Goal: Navigation & Orientation: Find specific page/section

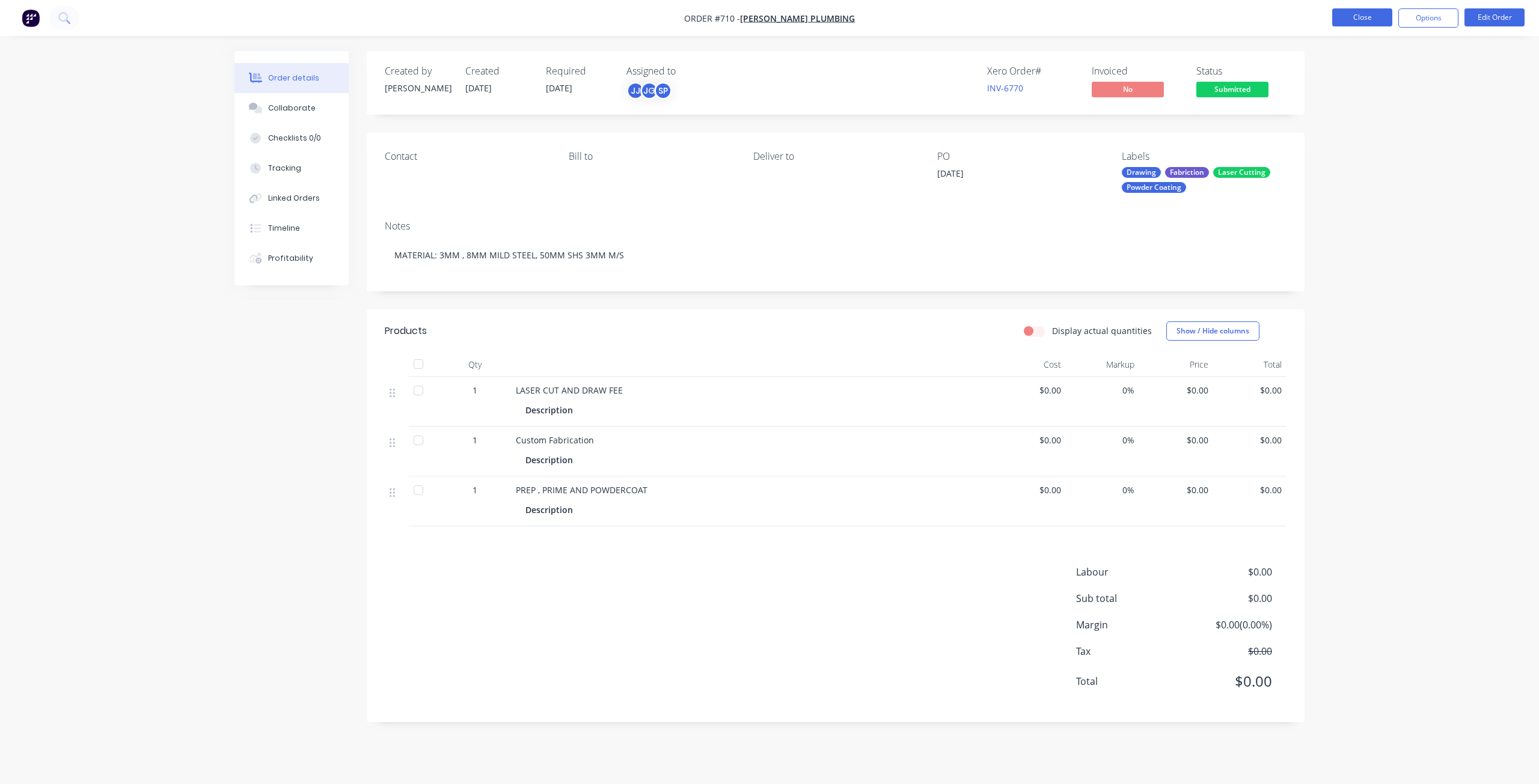
click at [1348, 21] on button "Close" at bounding box center [1362, 17] width 60 height 18
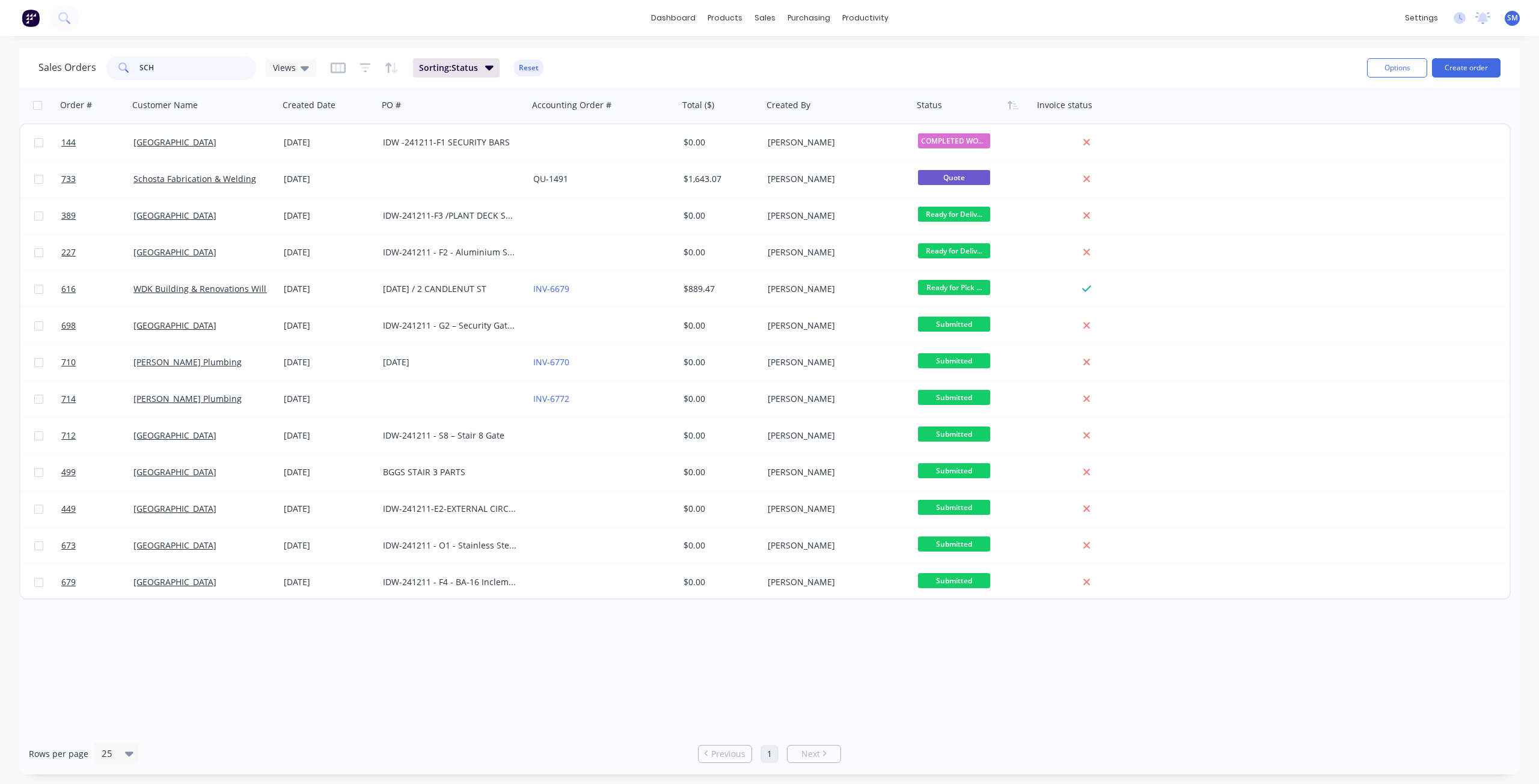
drag, startPoint x: 178, startPoint y: 71, endPoint x: 146, endPoint y: 62, distance: 33.2
click at [148, 63] on input "SCH" at bounding box center [198, 68] width 117 height 24
type input "S"
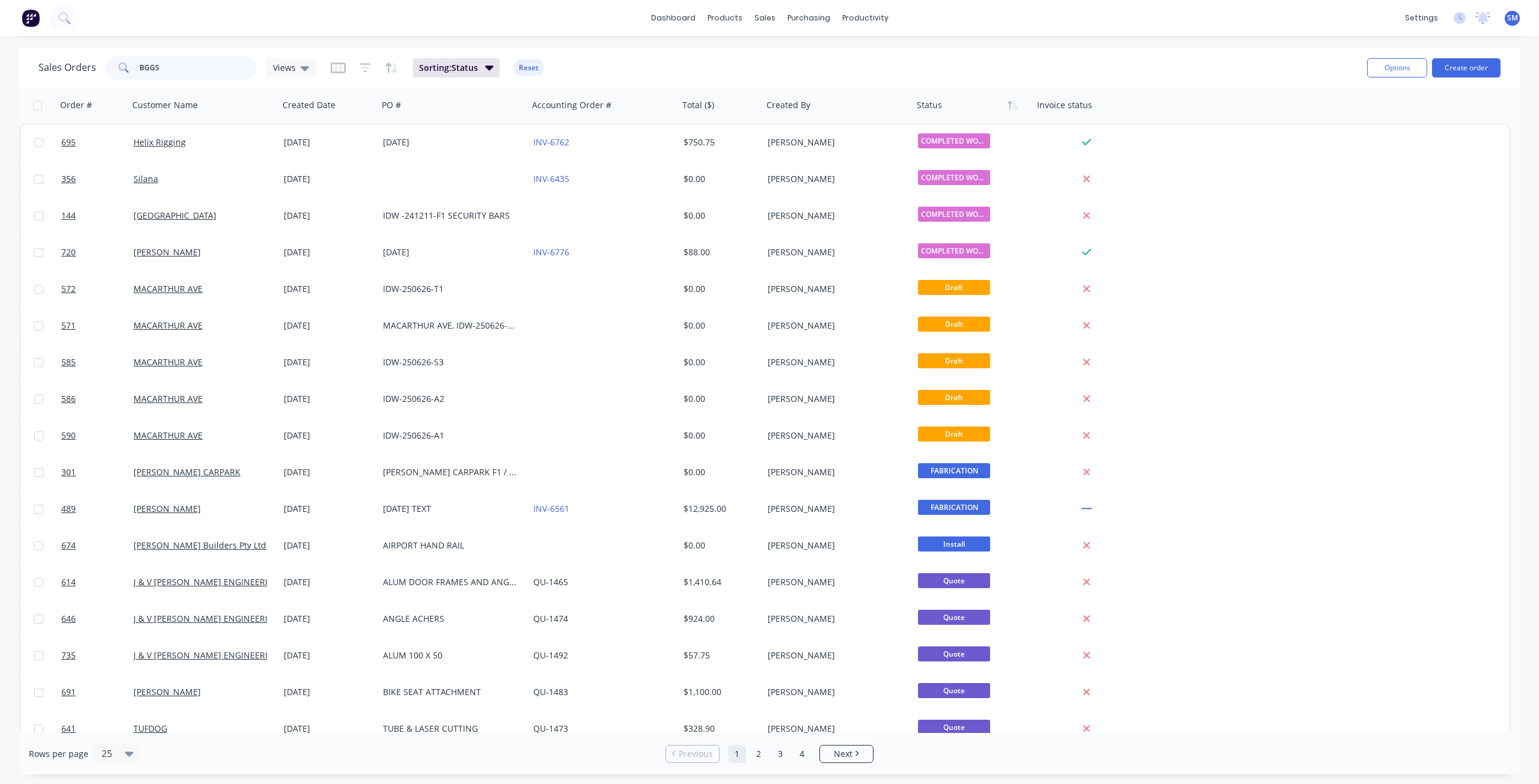
type input "BGGS"
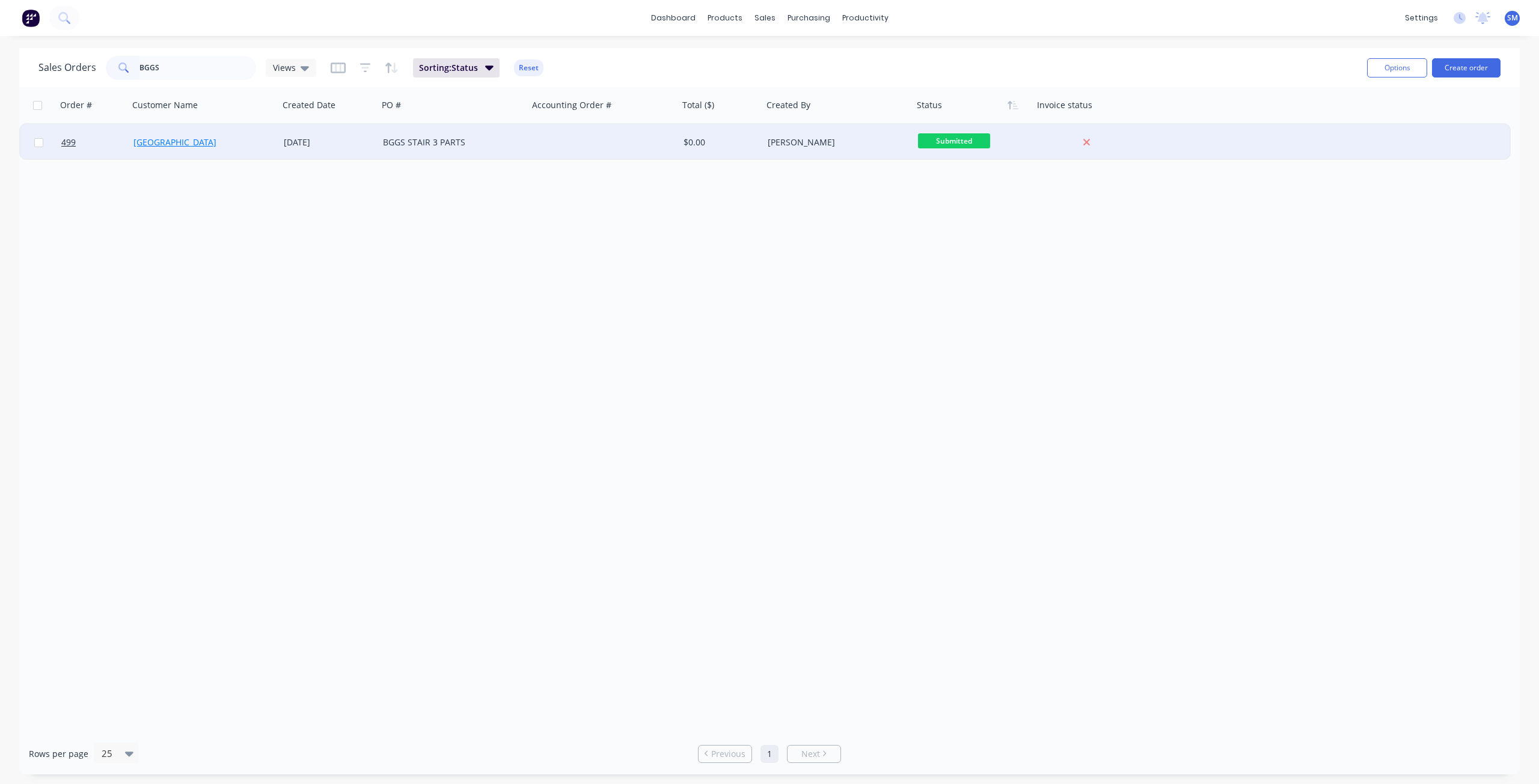
click at [193, 140] on link "[GEOGRAPHIC_DATA]" at bounding box center [174, 142] width 82 height 11
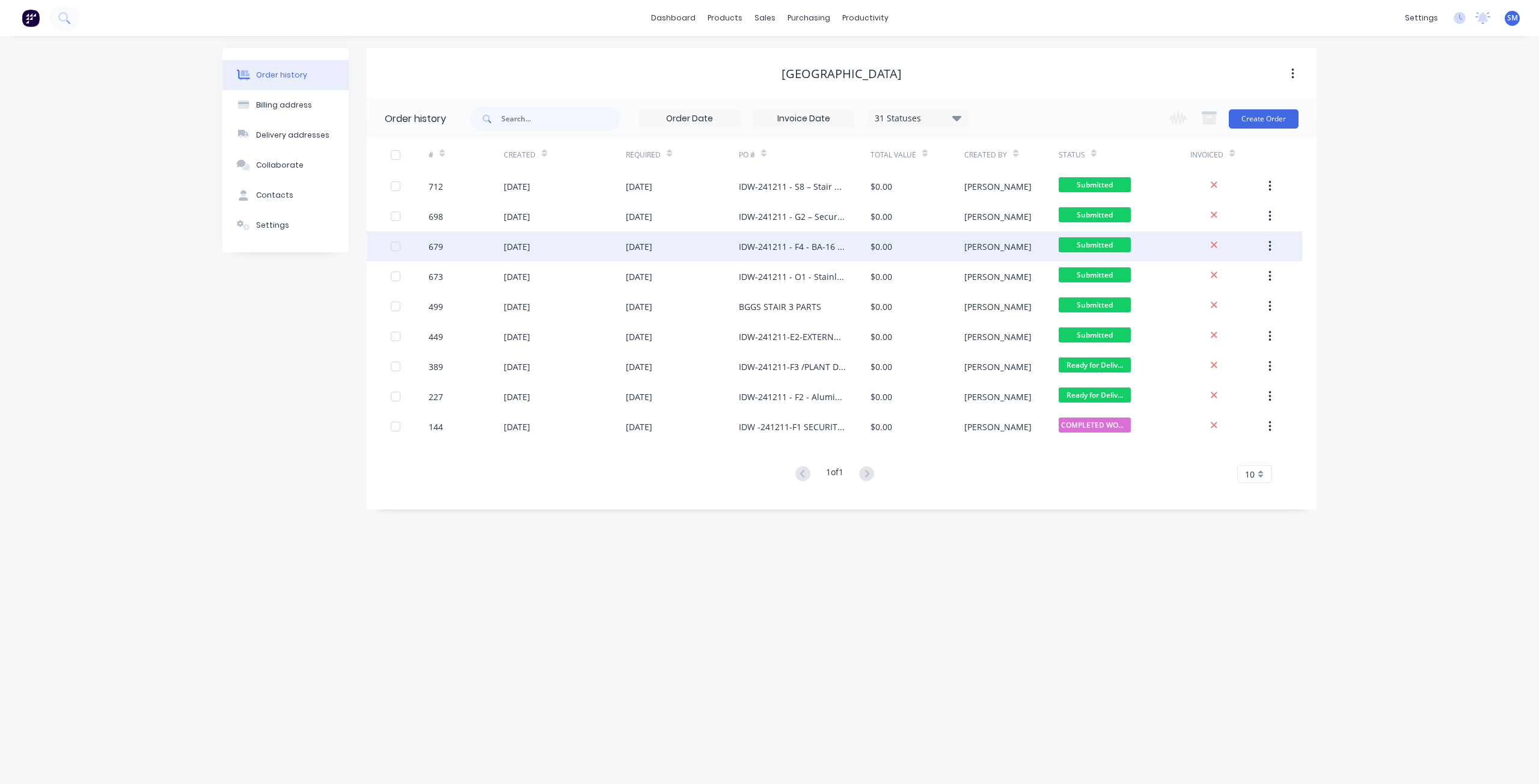
click at [600, 254] on div "[DATE]" at bounding box center [564, 246] width 122 height 30
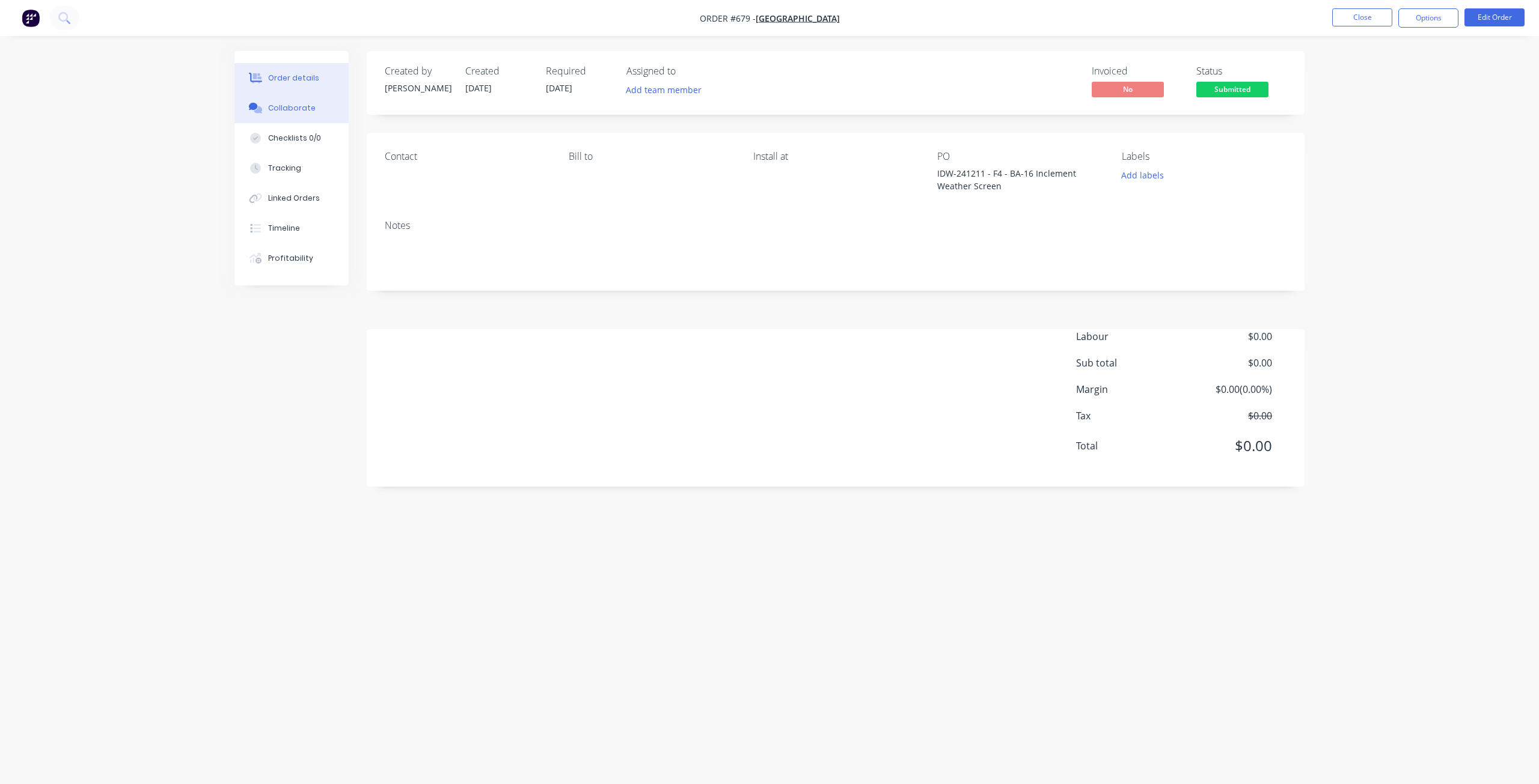
click at [292, 107] on div "Collaborate" at bounding box center [291, 109] width 48 height 11
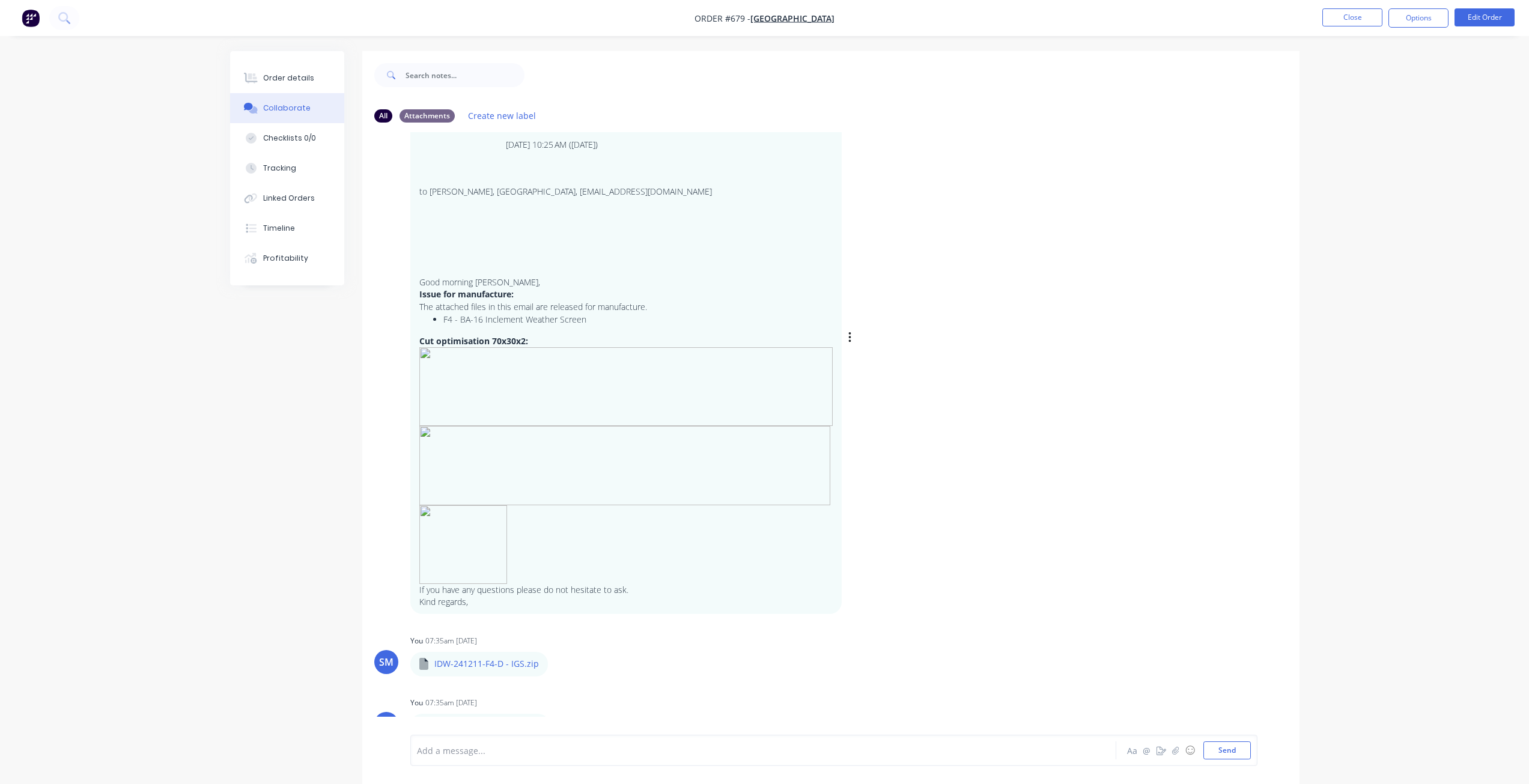
scroll to position [113, 0]
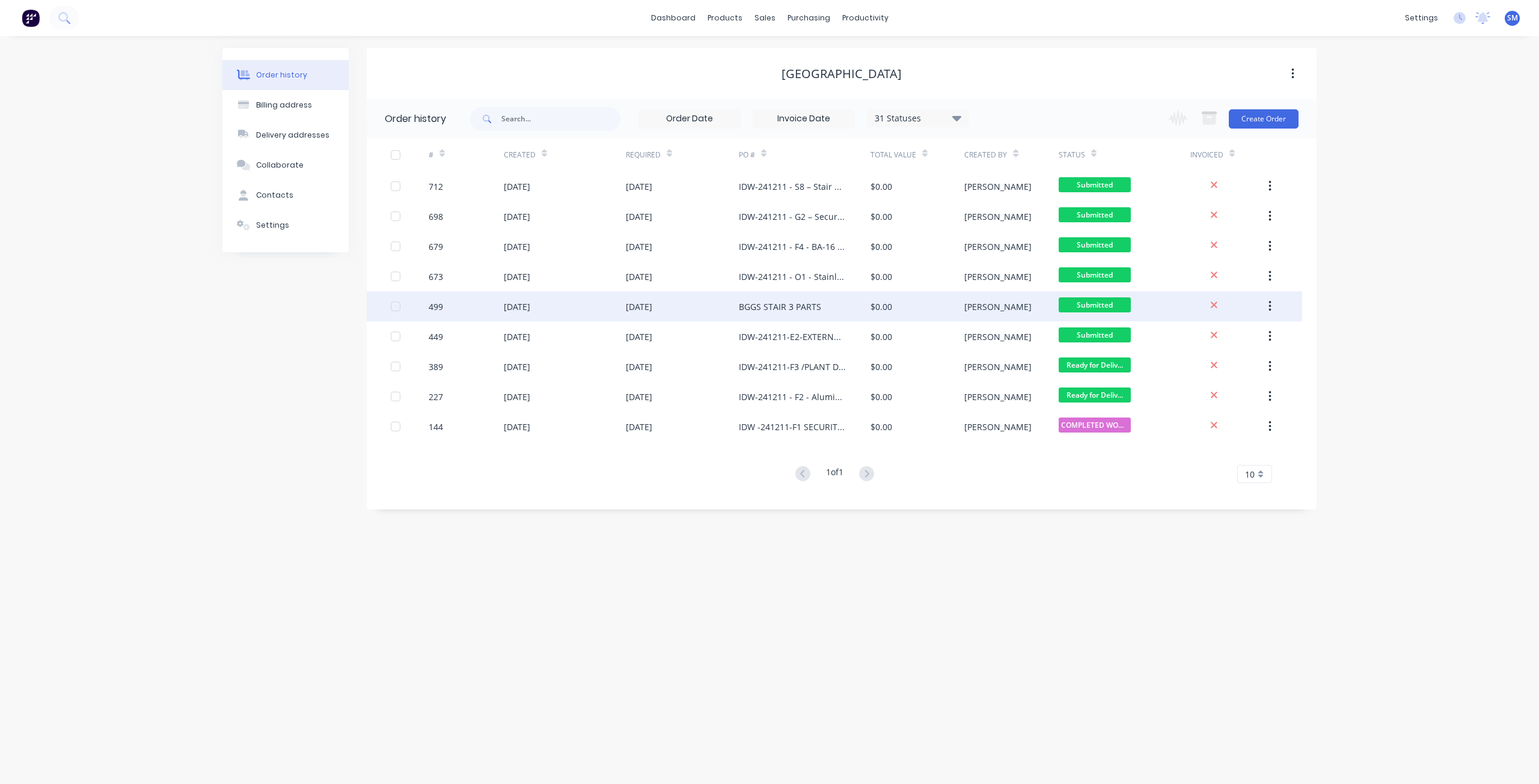
click at [562, 308] on div "[DATE]" at bounding box center [564, 306] width 122 height 30
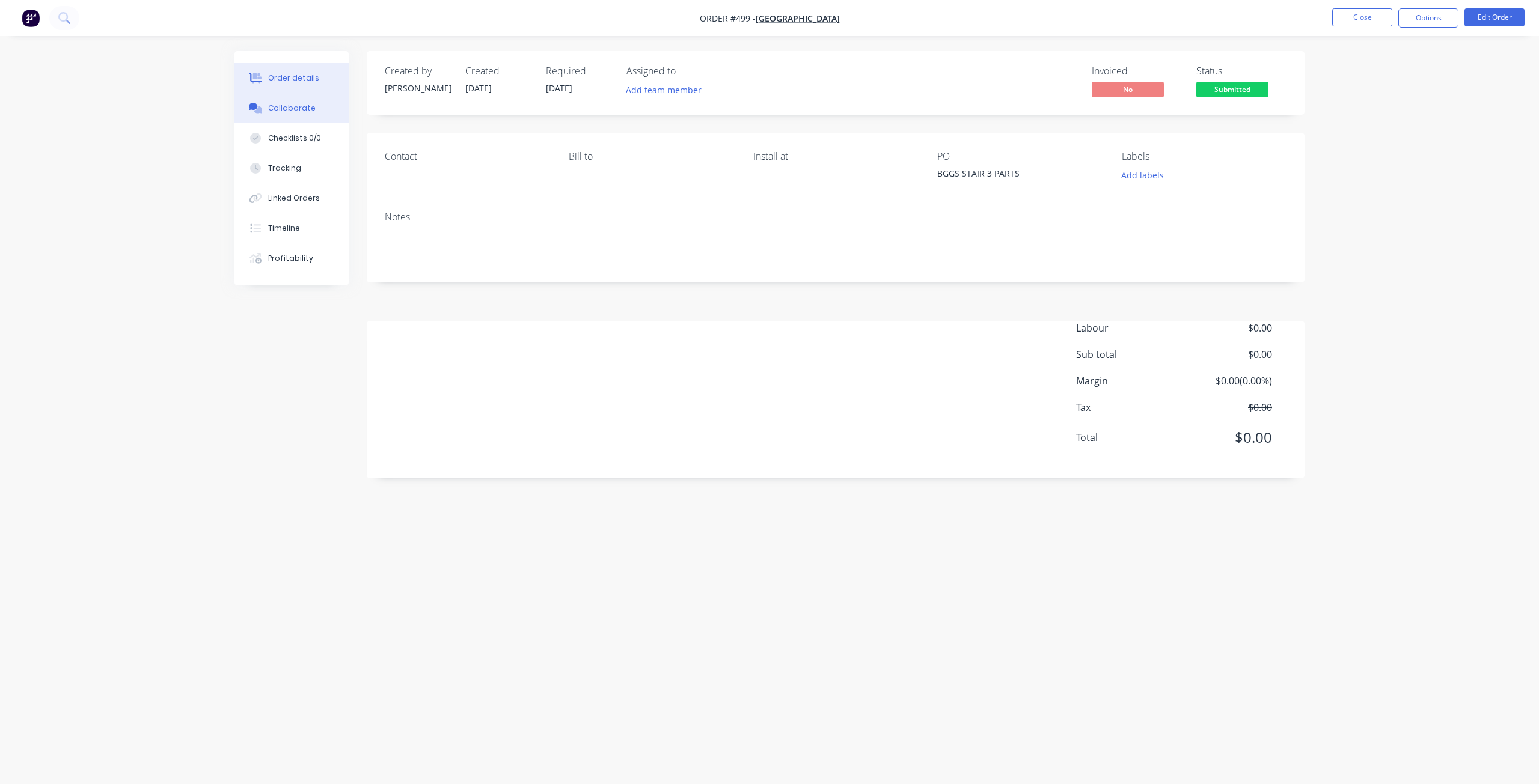
click at [285, 107] on div "Collaborate" at bounding box center [291, 109] width 48 height 11
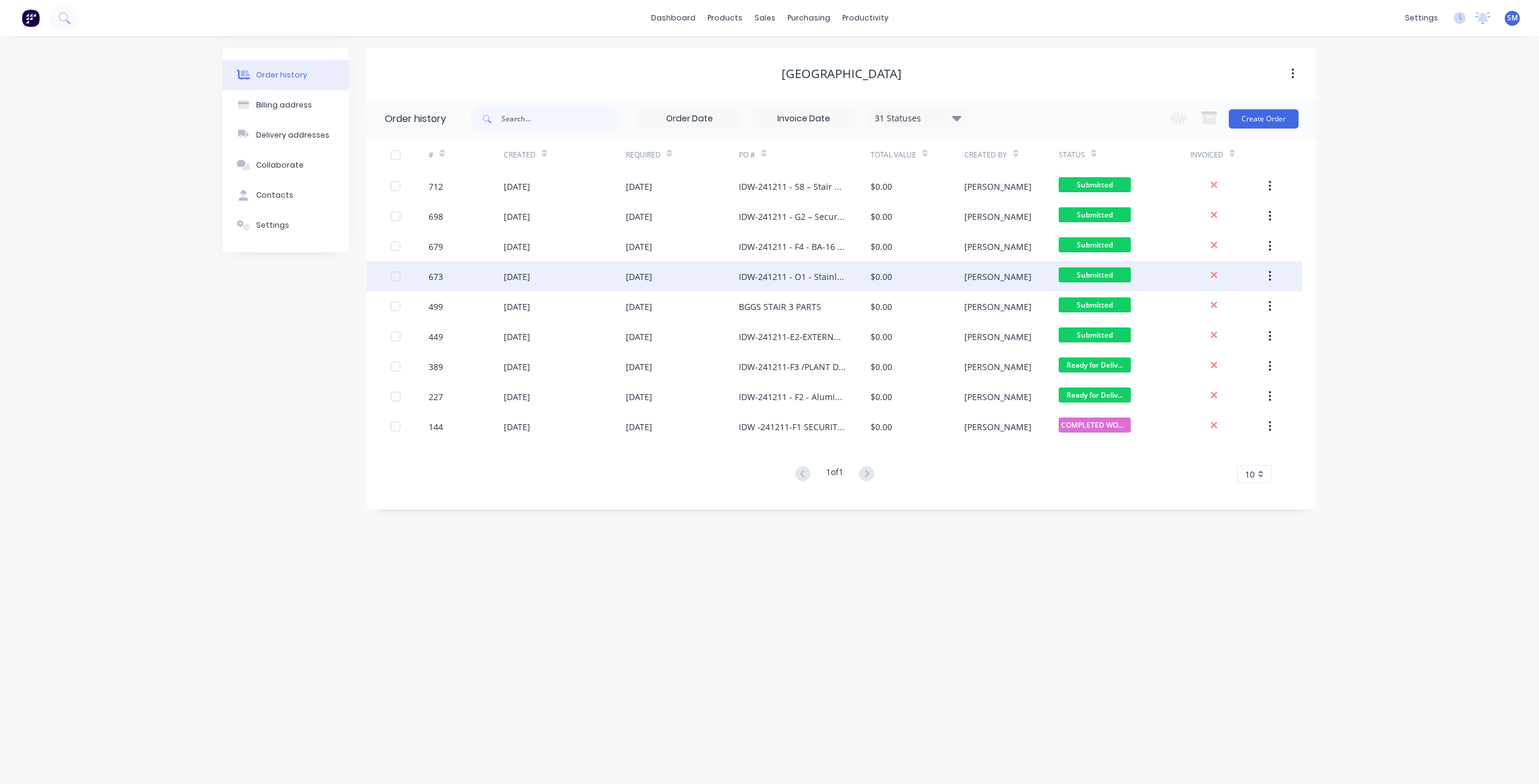
click at [652, 279] on div "[DATE]" at bounding box center [639, 276] width 26 height 12
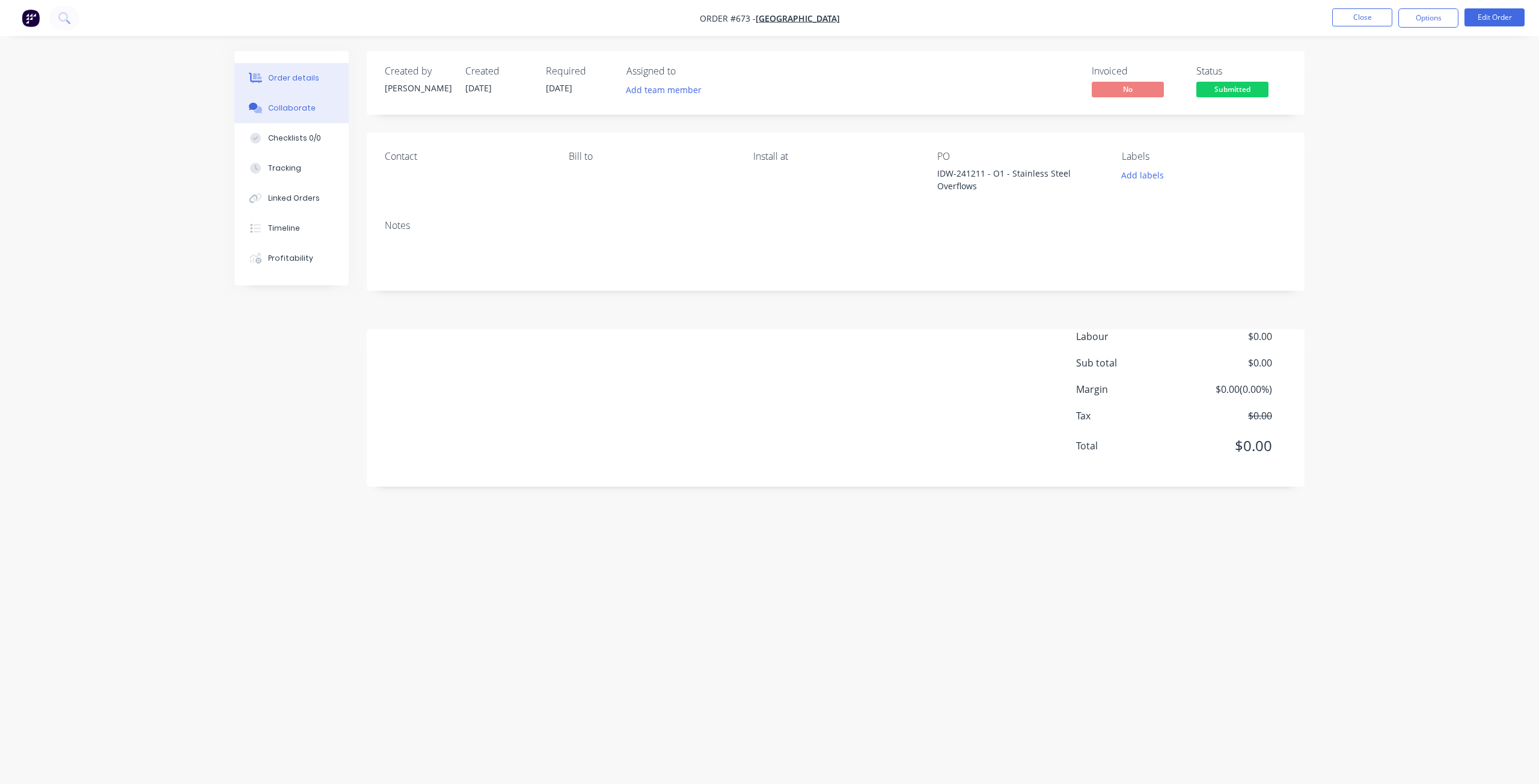
click at [293, 109] on div "Collaborate" at bounding box center [291, 109] width 48 height 11
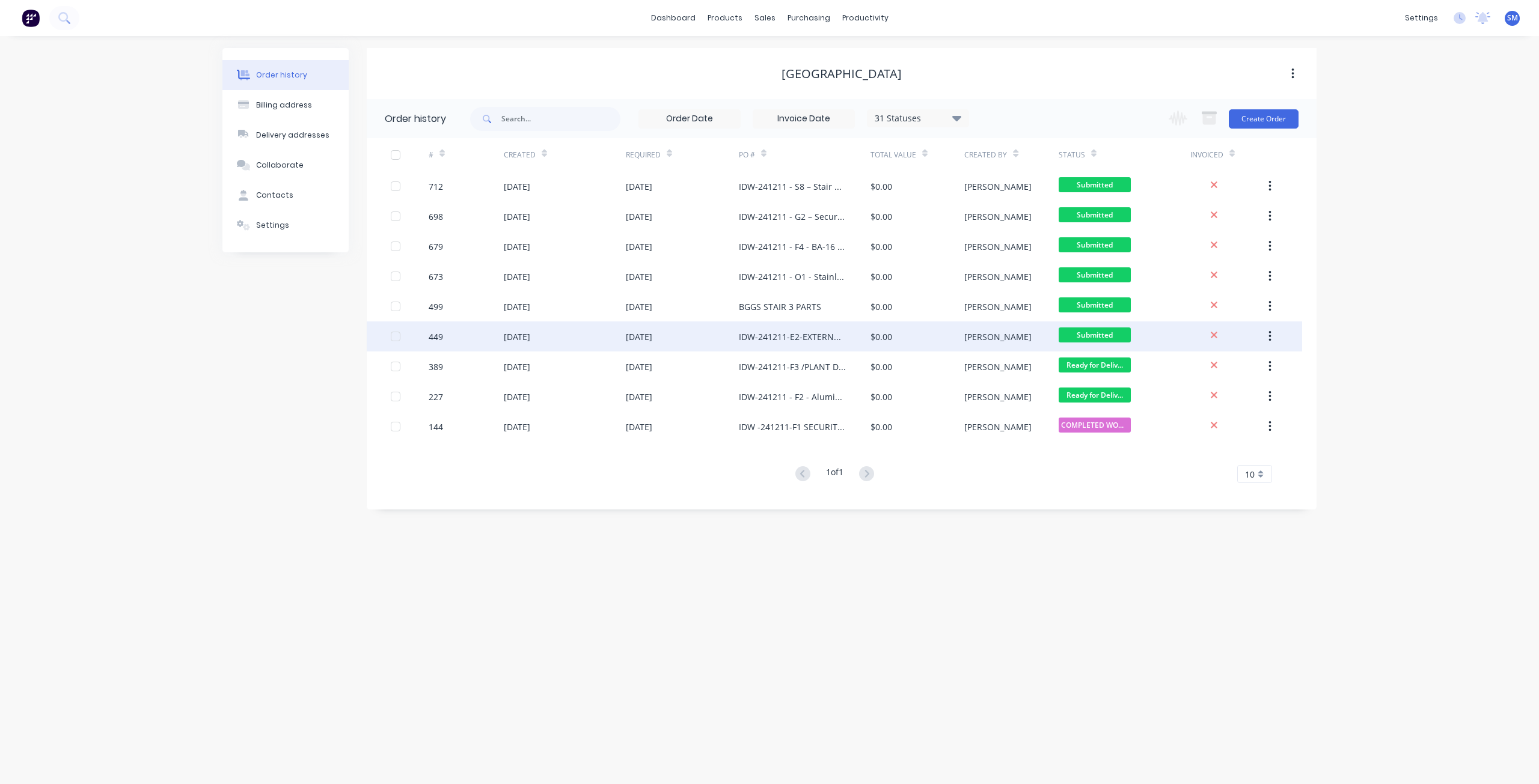
click at [573, 341] on div "[DATE]" at bounding box center [564, 336] width 122 height 30
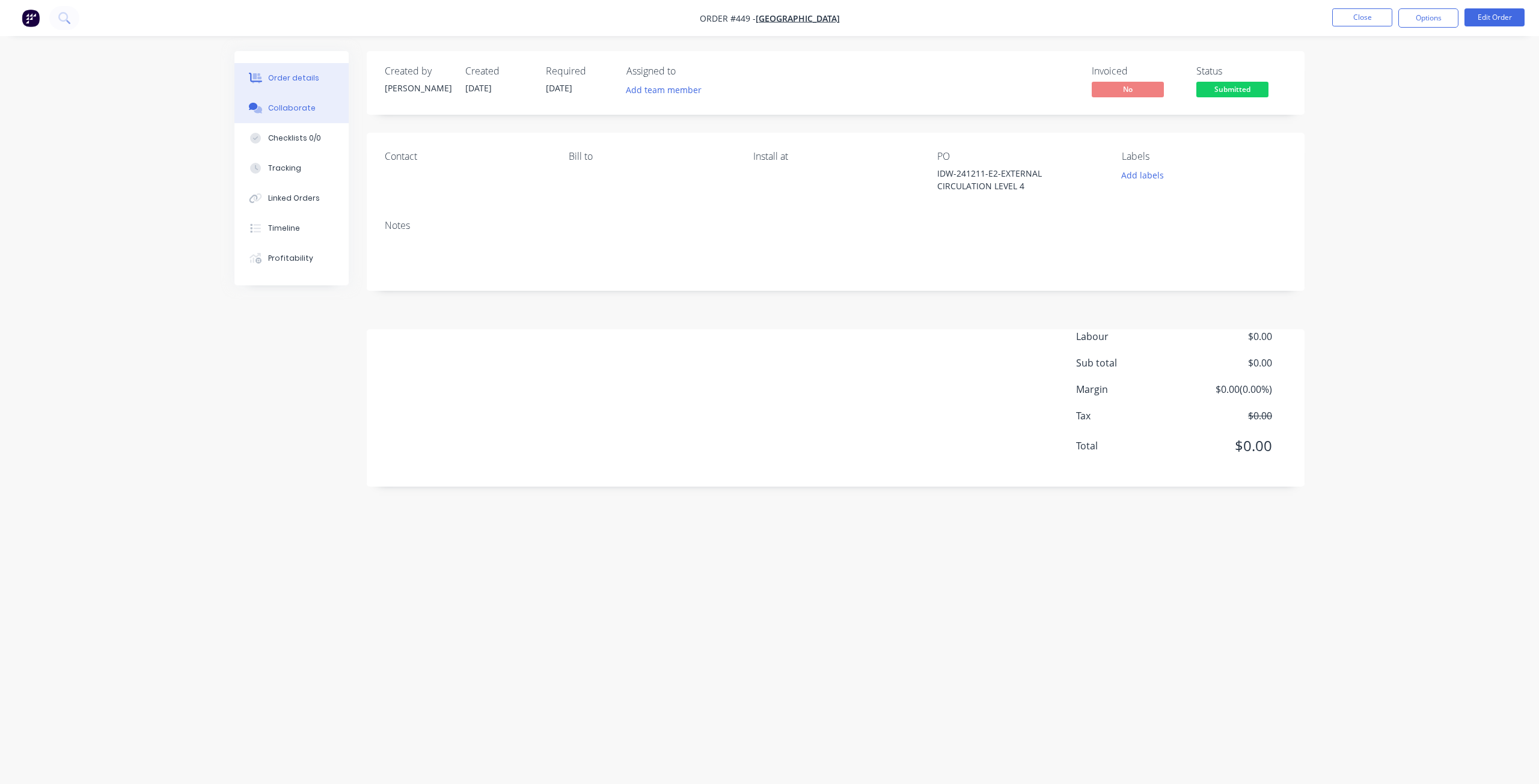
click at [286, 108] on div "Collaborate" at bounding box center [291, 109] width 48 height 11
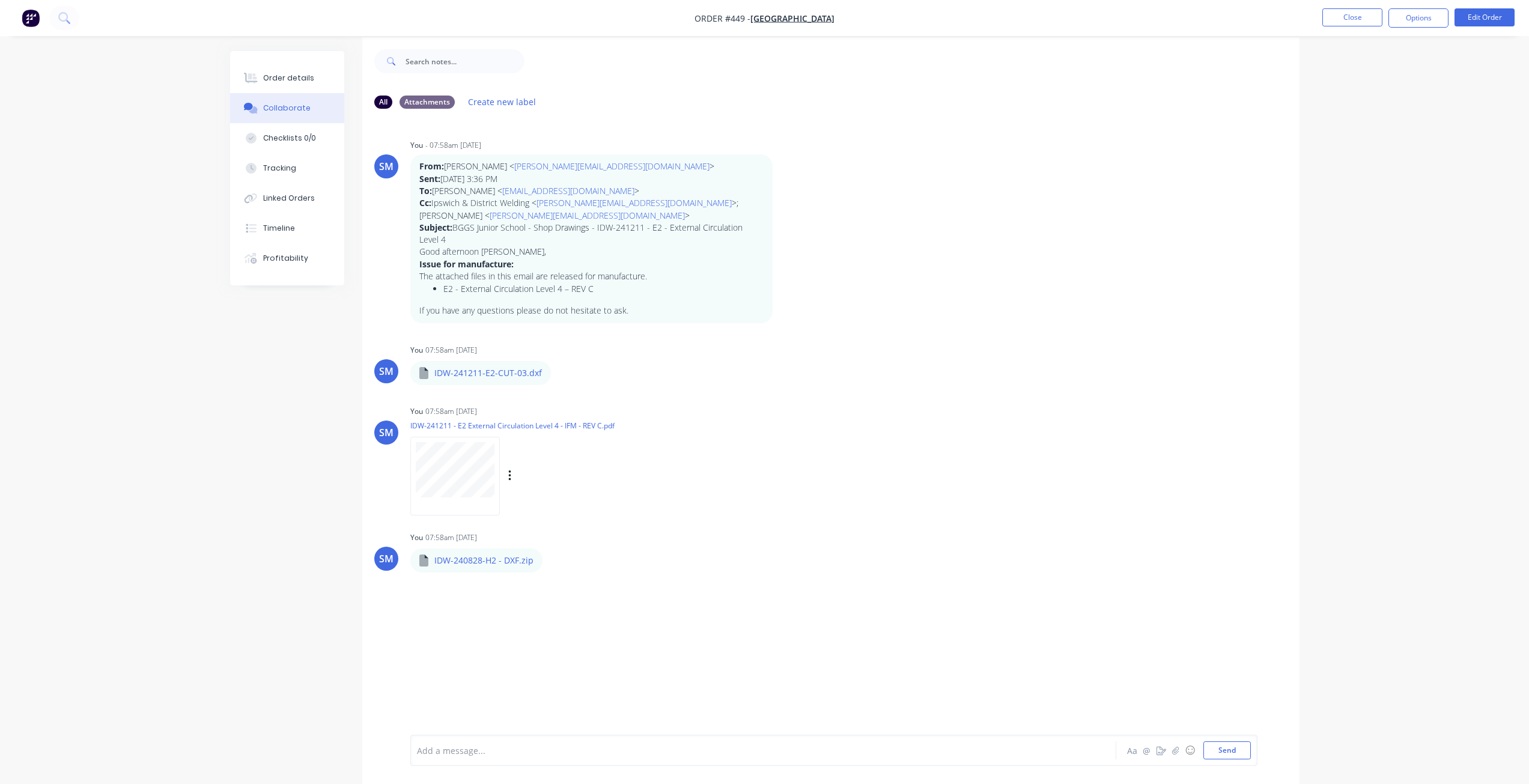
scroll to position [18, 0]
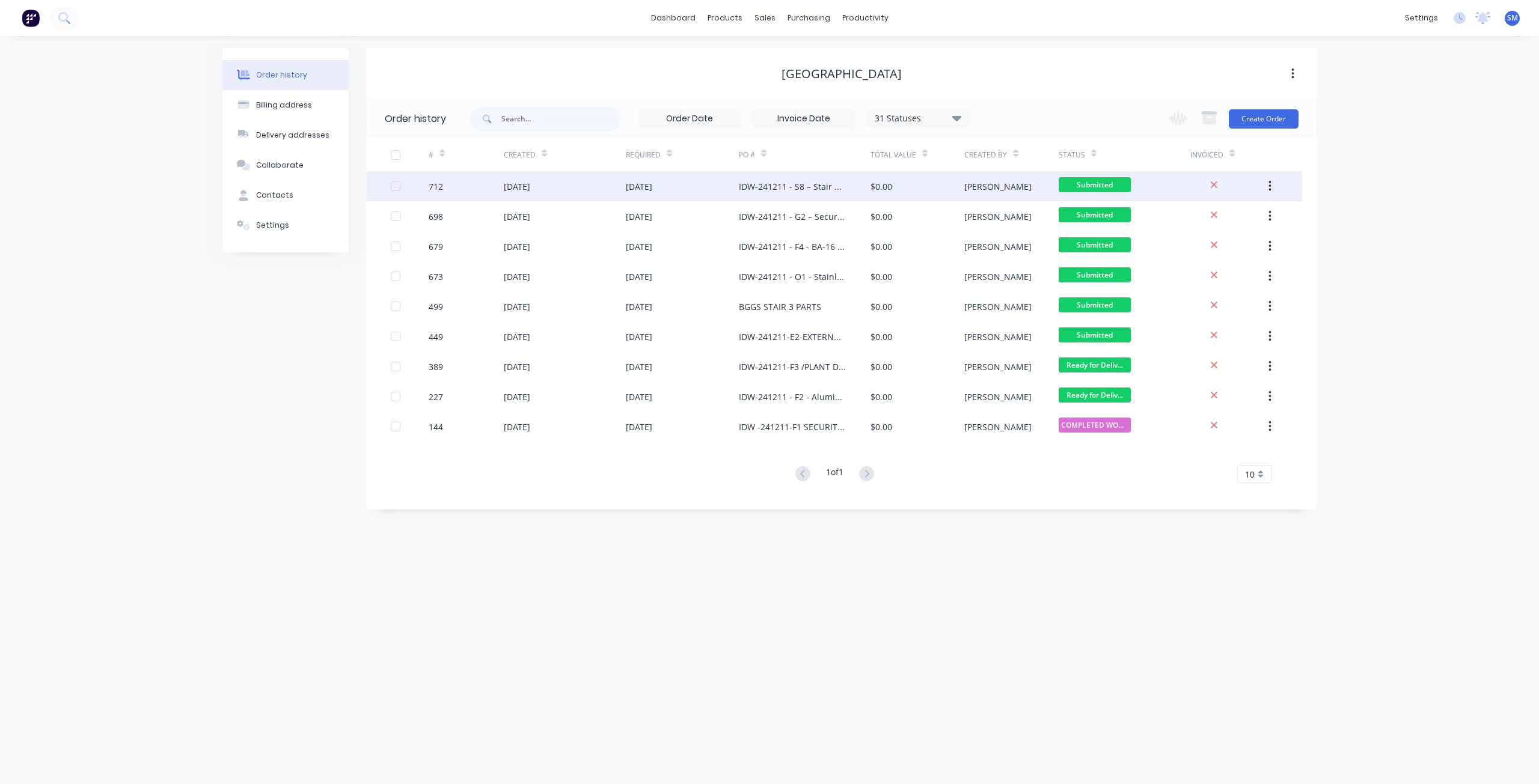
click at [553, 190] on div "[DATE]" at bounding box center [564, 186] width 122 height 30
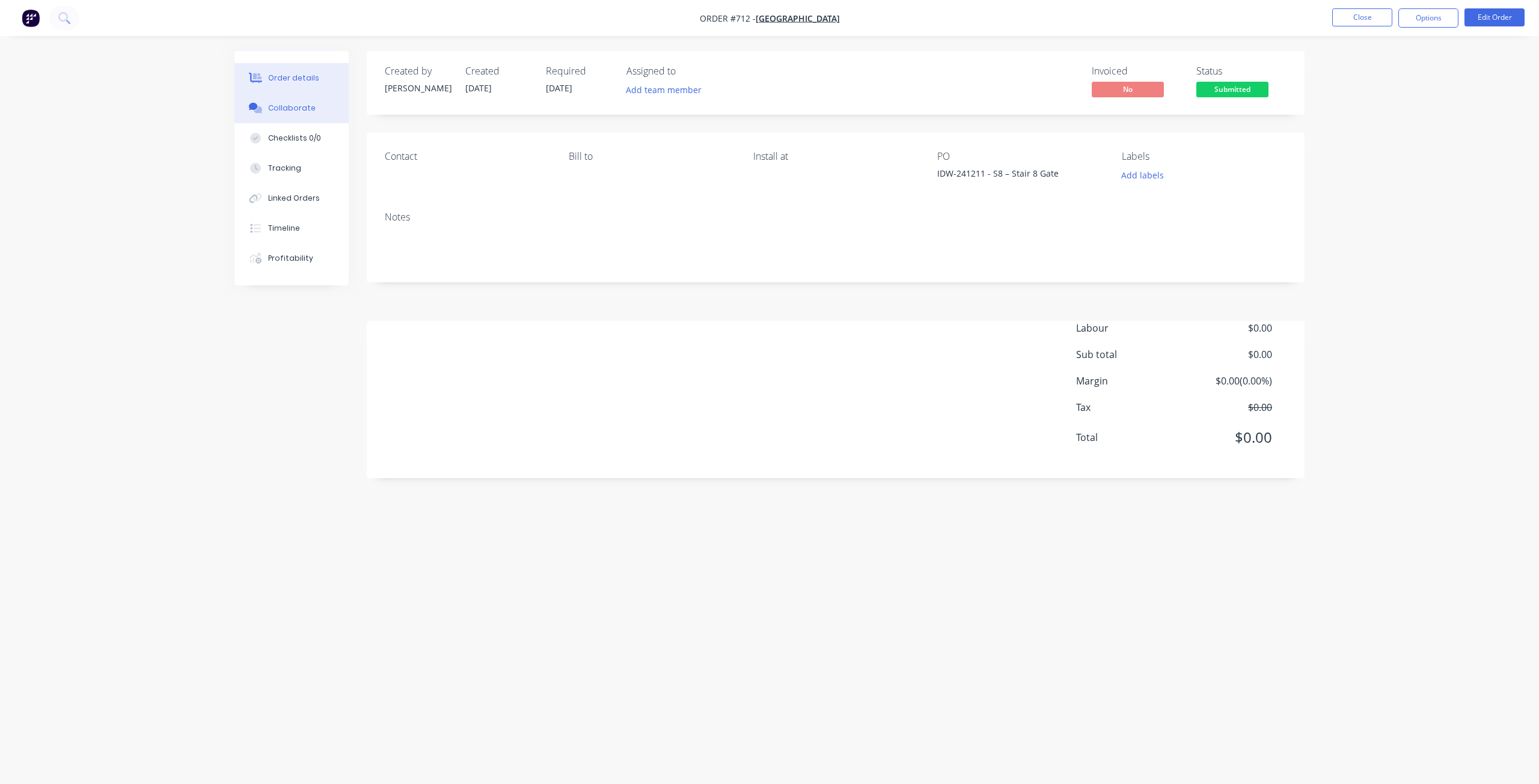
click at [288, 108] on div "Collaborate" at bounding box center [291, 109] width 48 height 11
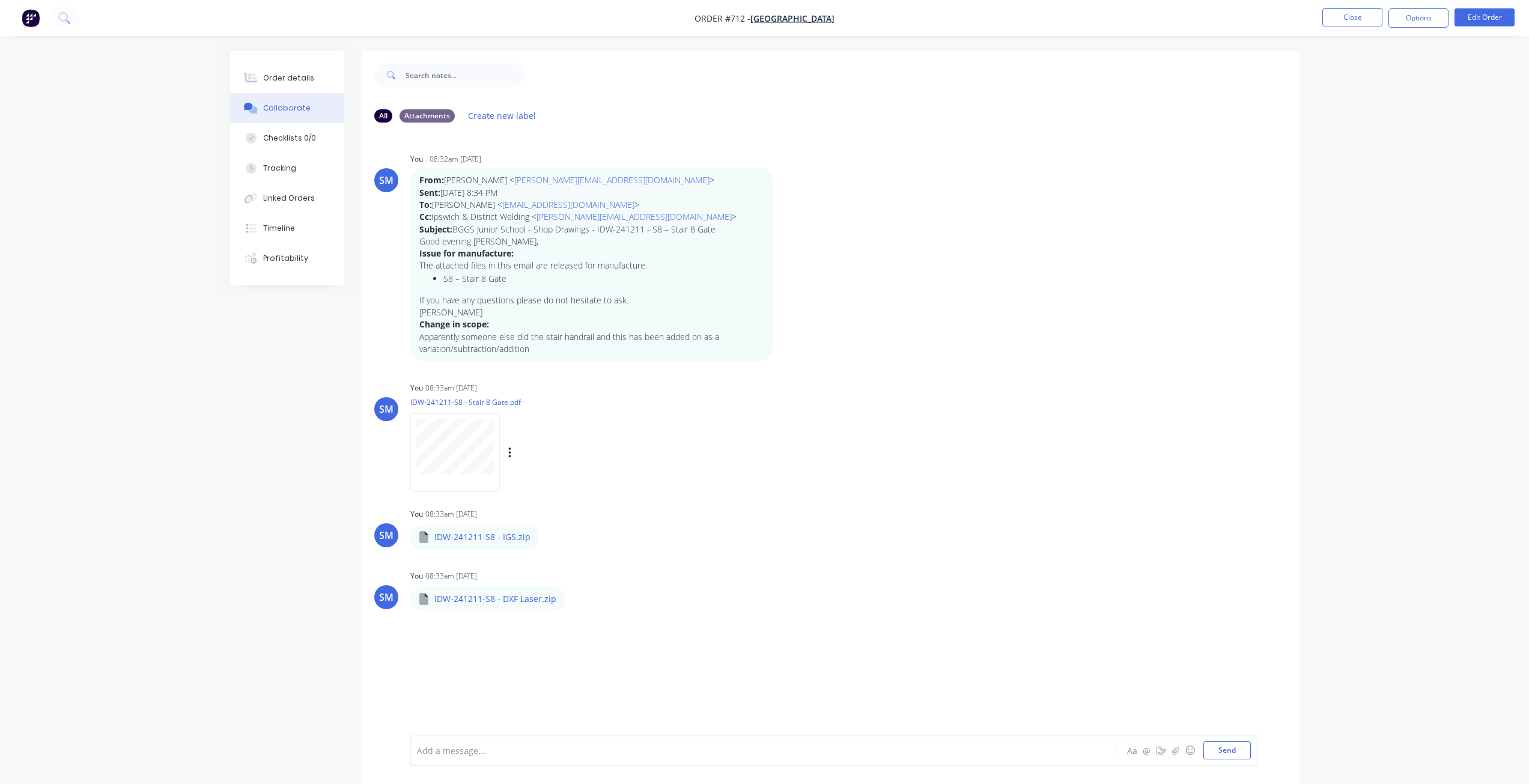
scroll to position [18, 0]
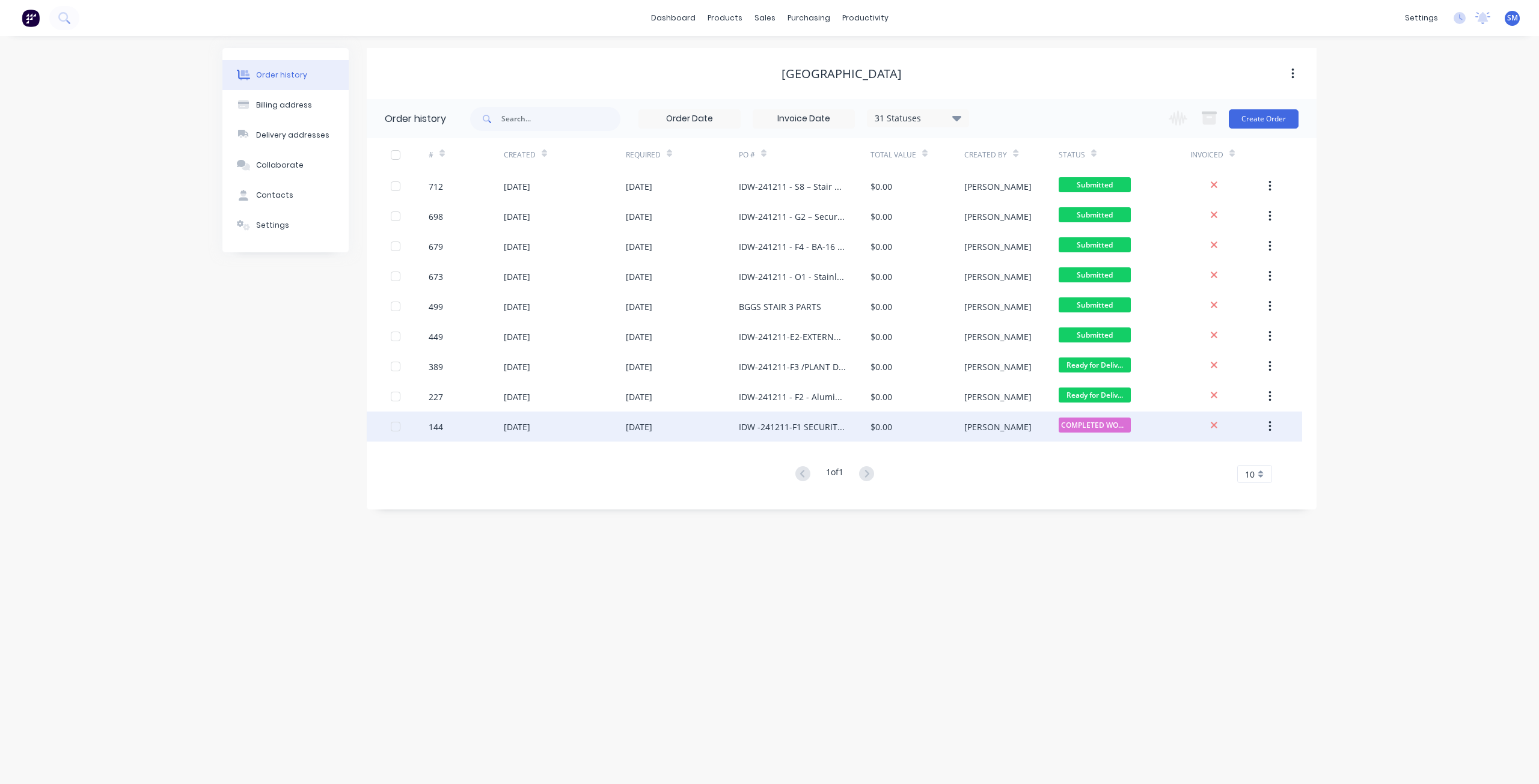
click at [462, 422] on div "144" at bounding box center [466, 426] width 75 height 30
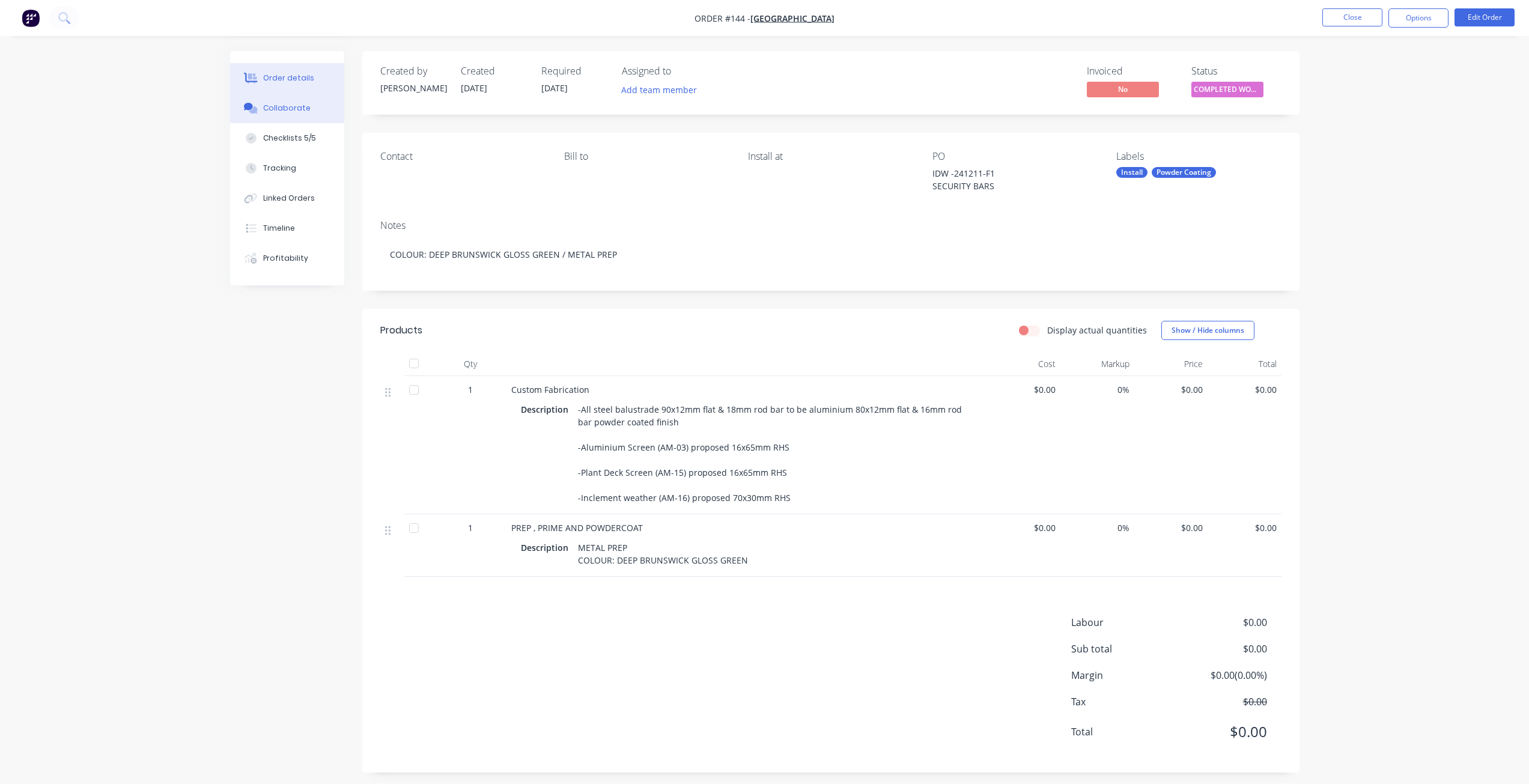
click at [273, 108] on div "Collaborate" at bounding box center [287, 109] width 48 height 11
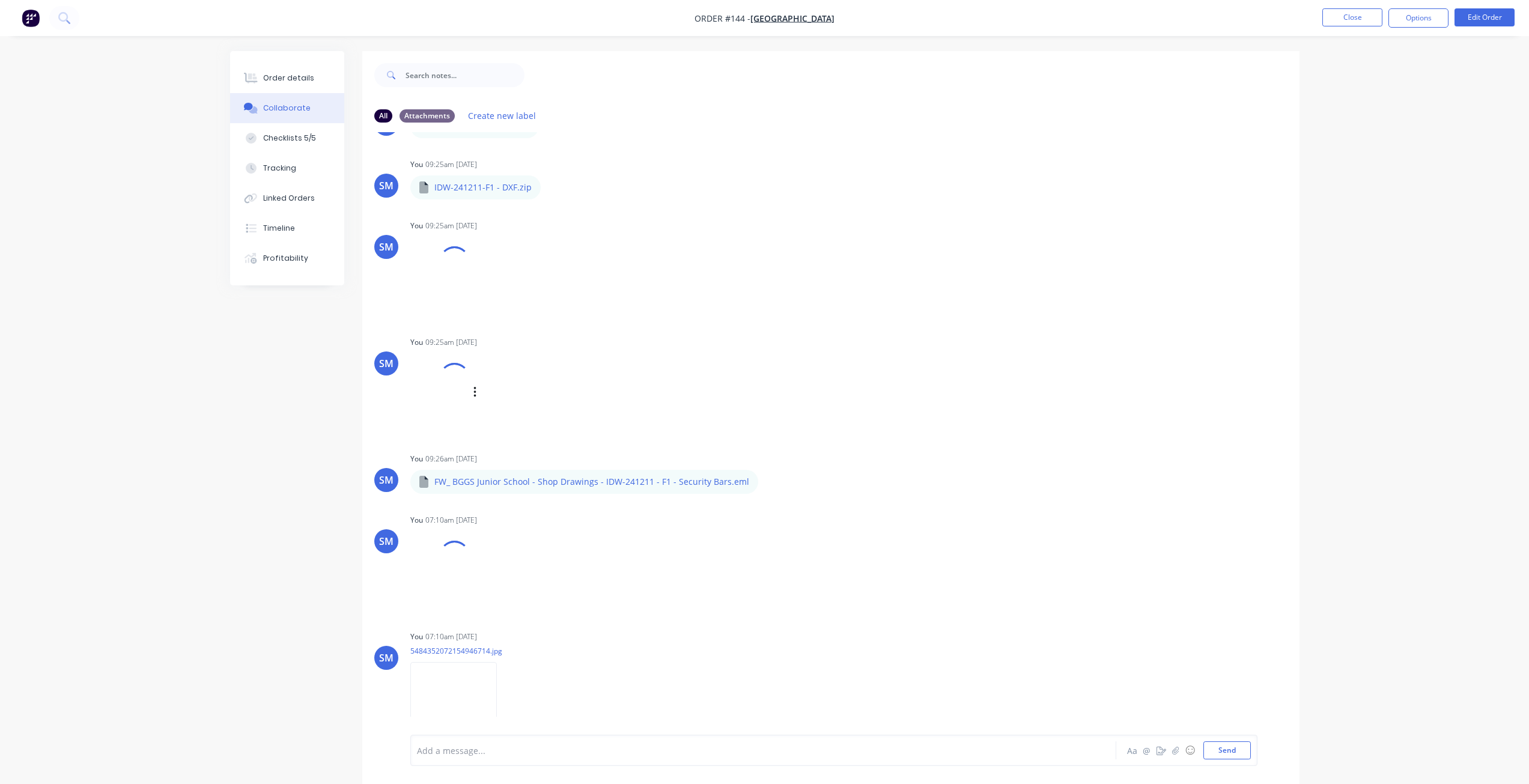
scroll to position [68, 0]
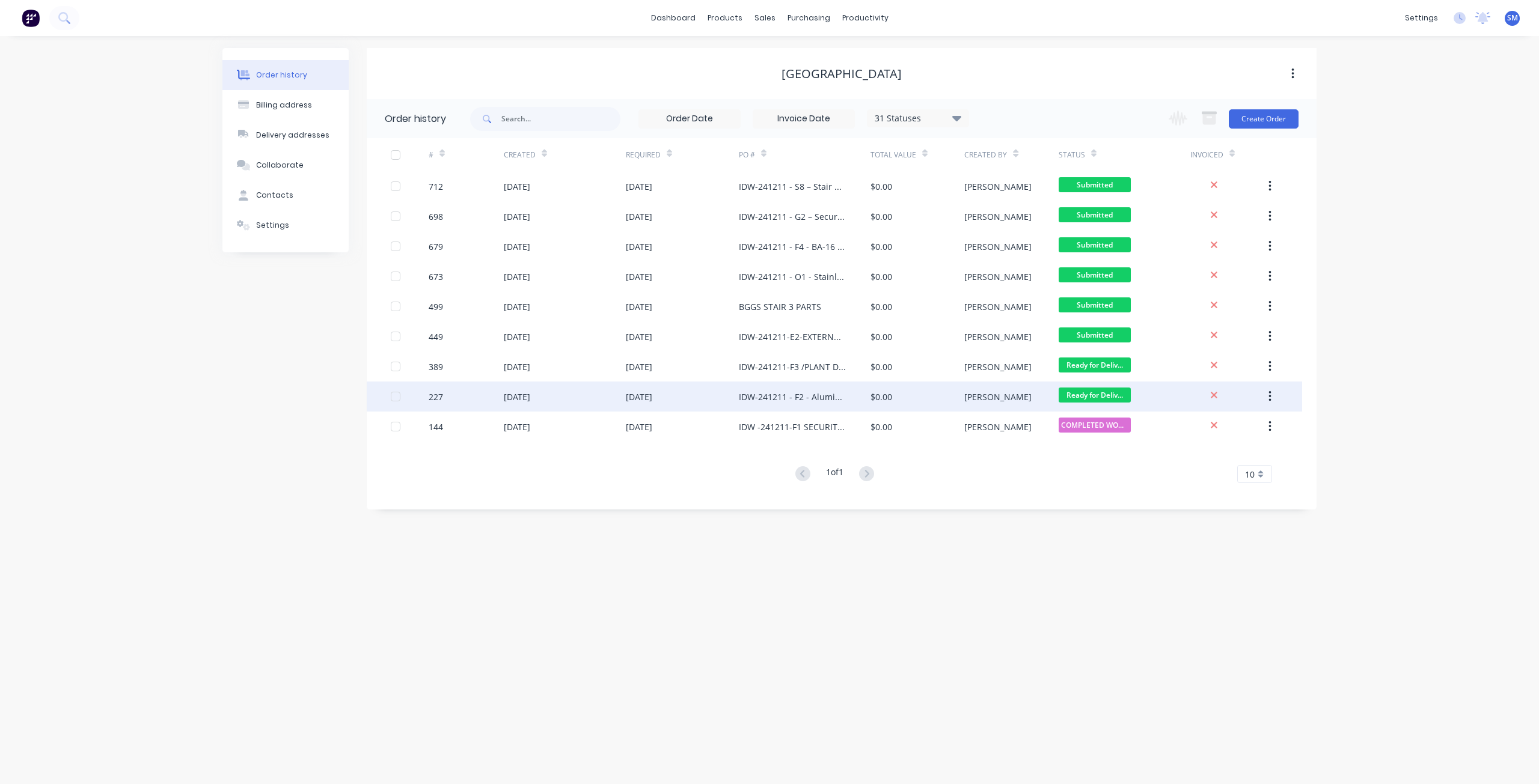
click at [530, 398] on div "[DATE]" at bounding box center [516, 396] width 26 height 12
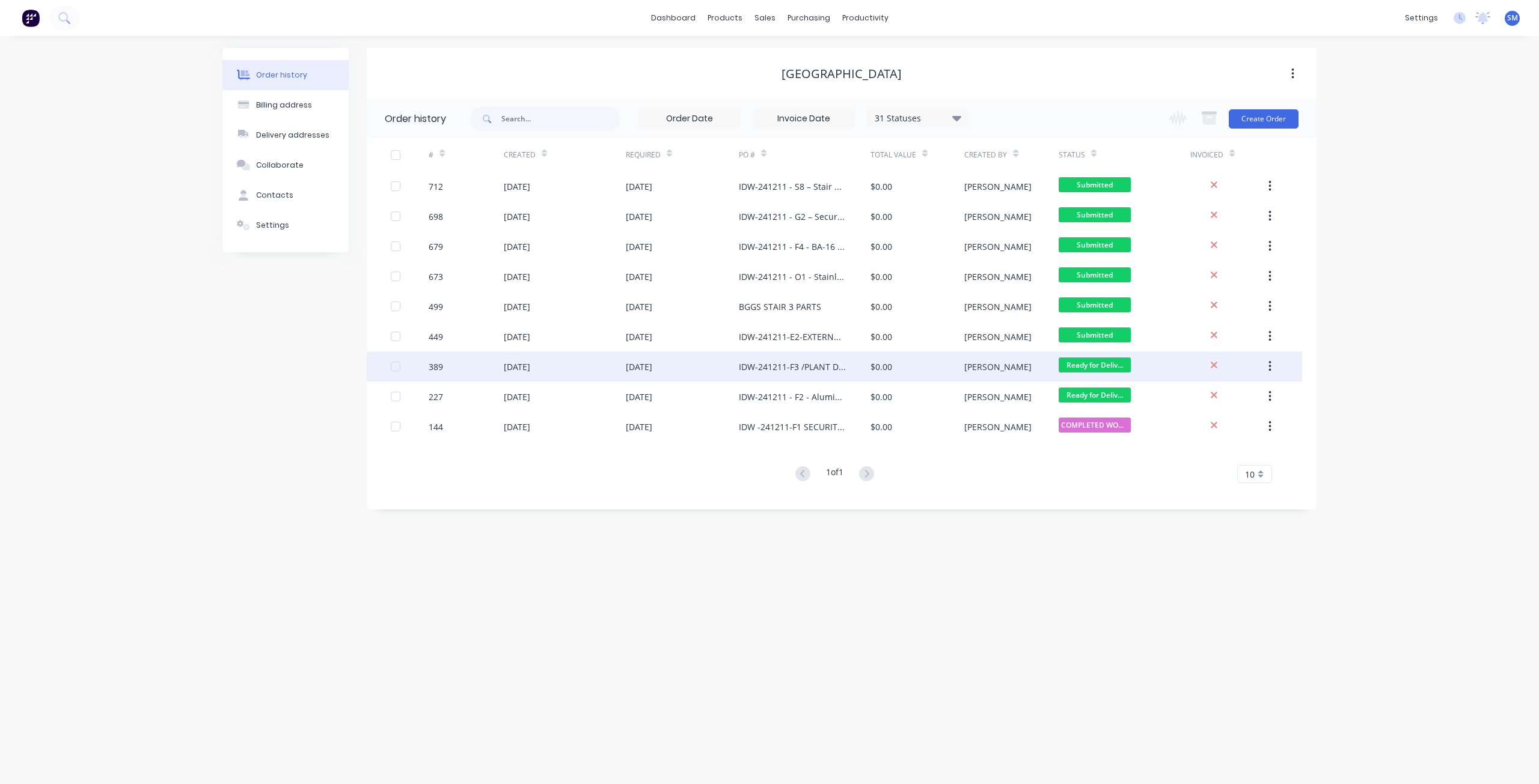
click at [530, 371] on div "[DATE]" at bounding box center [516, 366] width 26 height 12
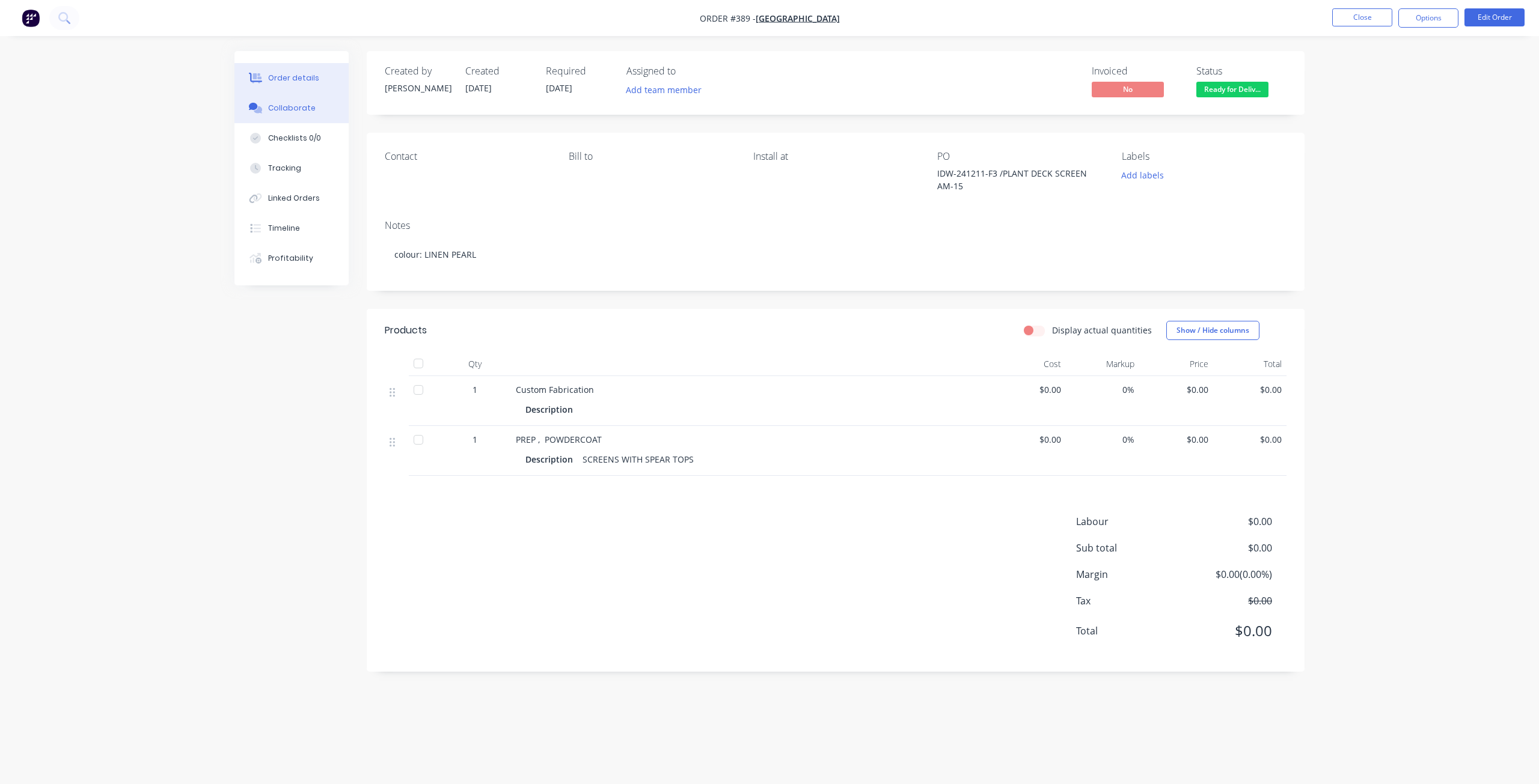
click at [297, 106] on div "Collaborate" at bounding box center [291, 109] width 48 height 11
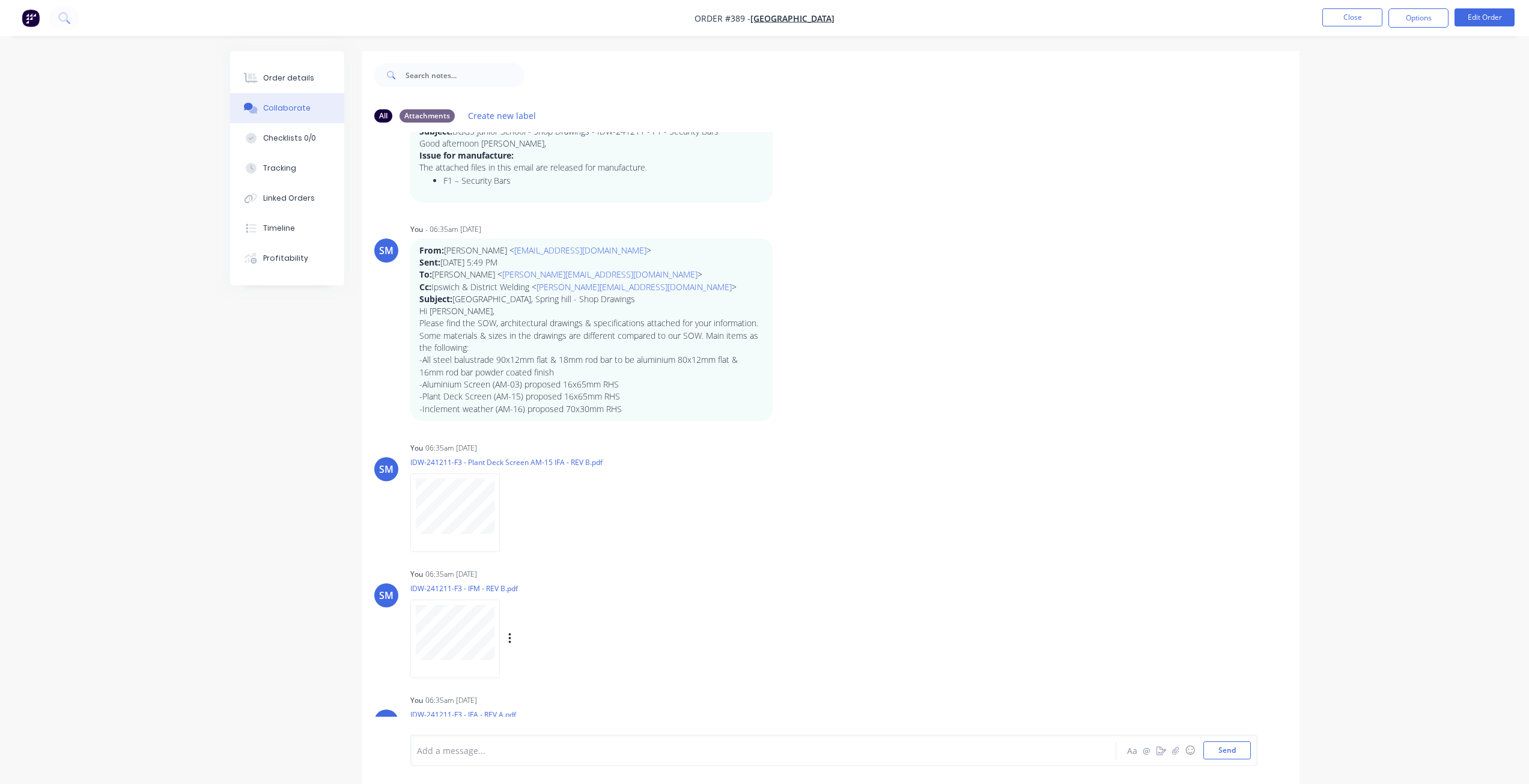
scroll to position [557, 0]
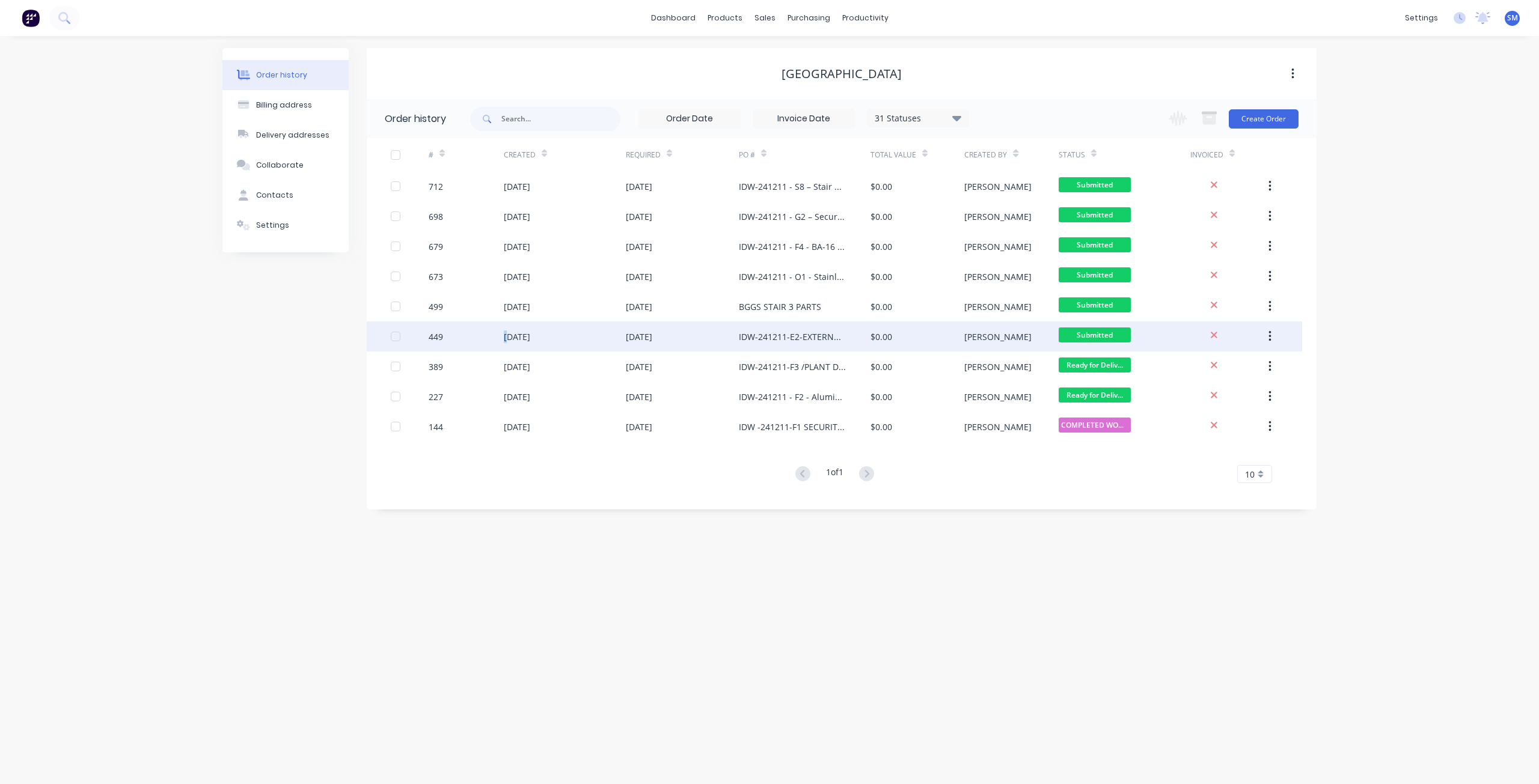
click at [506, 336] on div "[DATE]" at bounding box center [516, 336] width 26 height 12
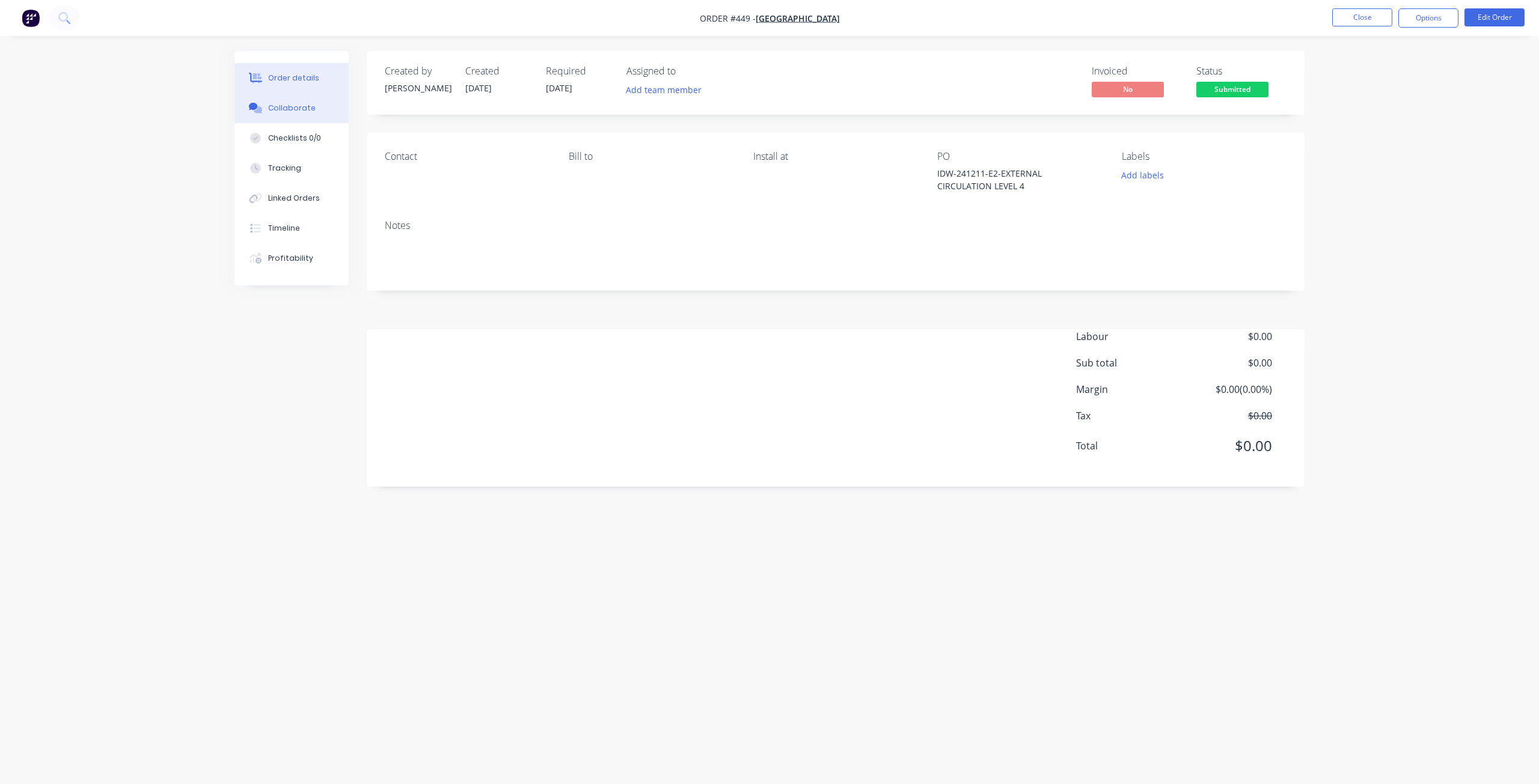
click at [288, 108] on div "Collaborate" at bounding box center [291, 109] width 48 height 11
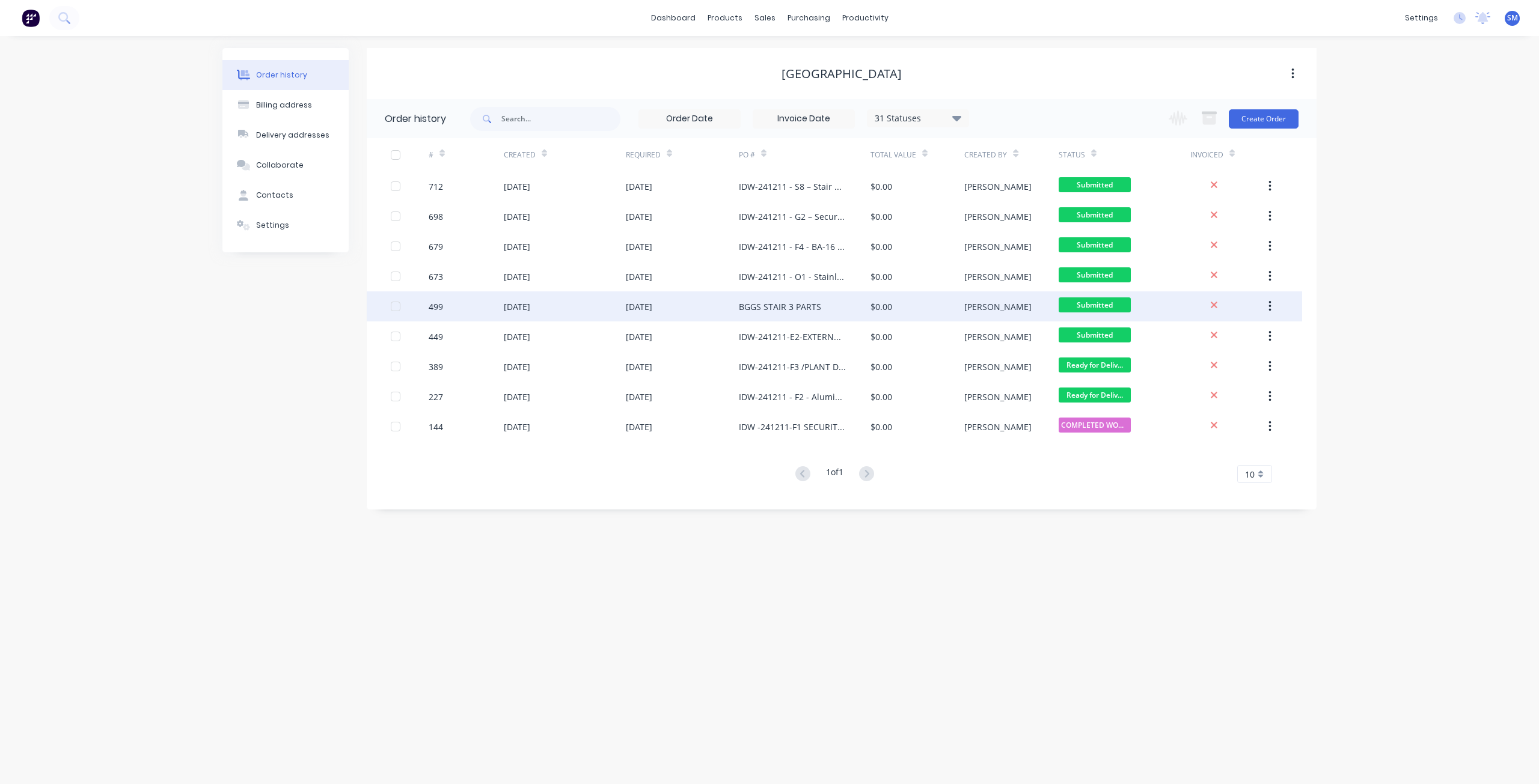
click at [530, 305] on div "[DATE]" at bounding box center [516, 306] width 26 height 12
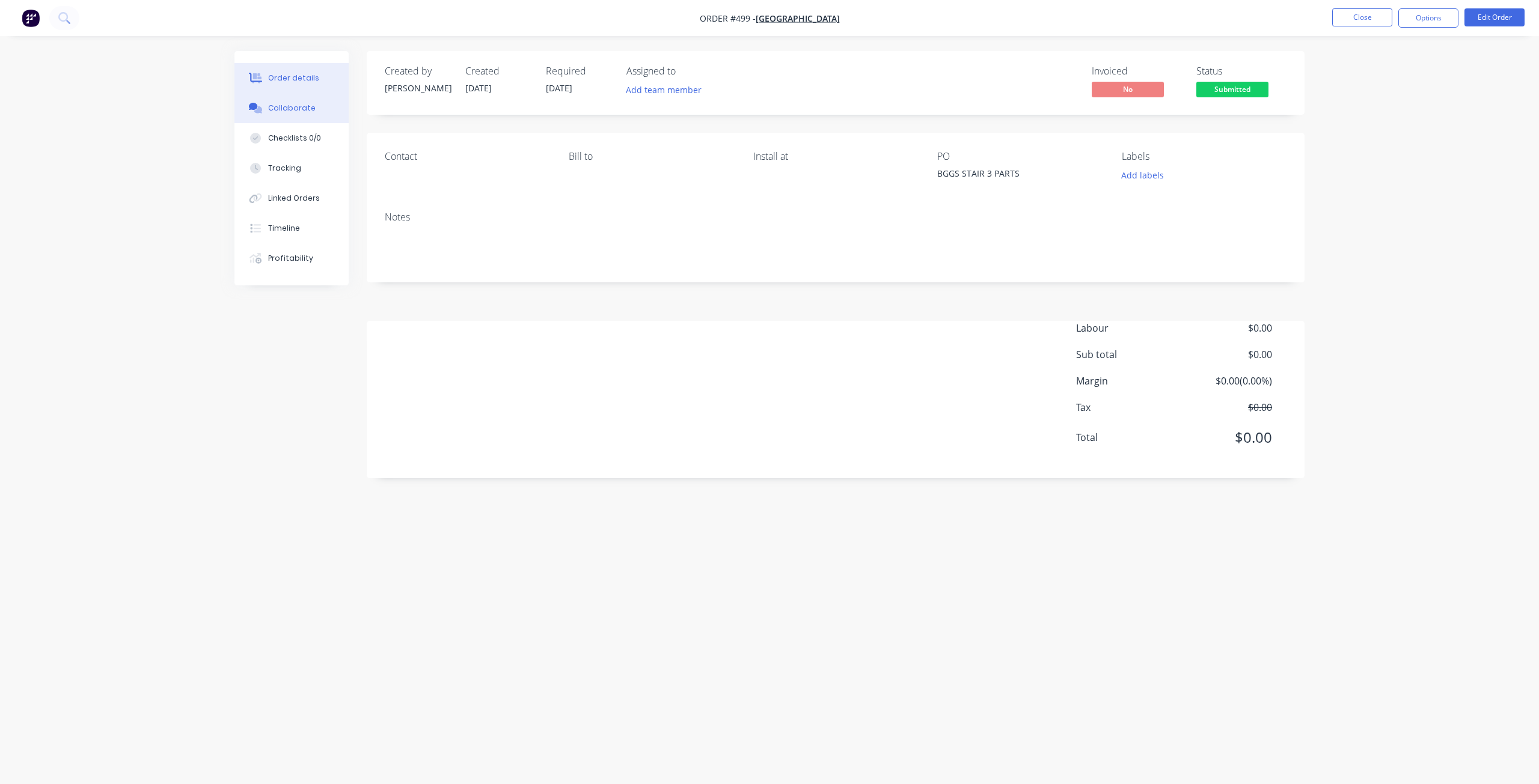
click at [293, 108] on div "Collaborate" at bounding box center [291, 109] width 48 height 11
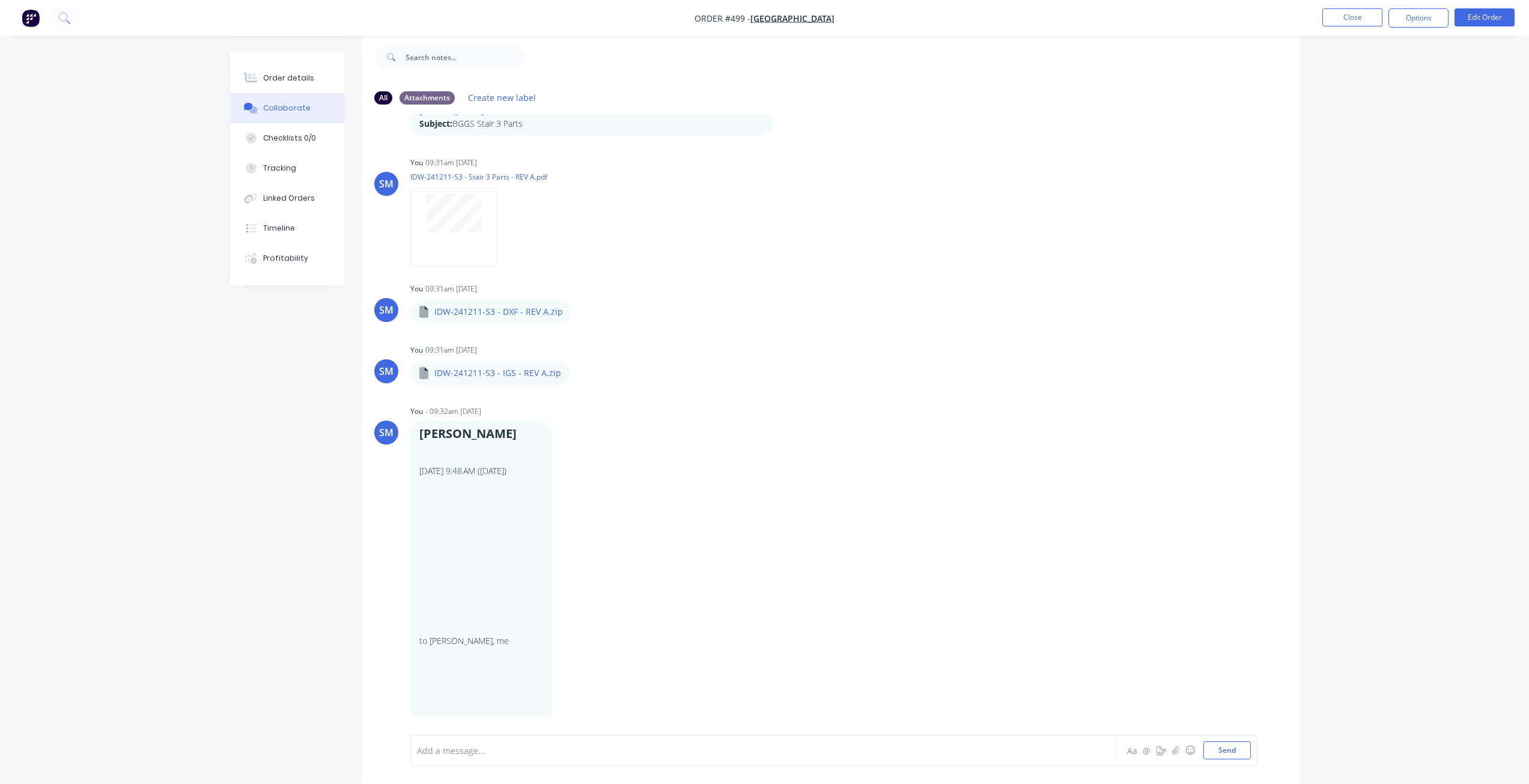
scroll to position [101, 0]
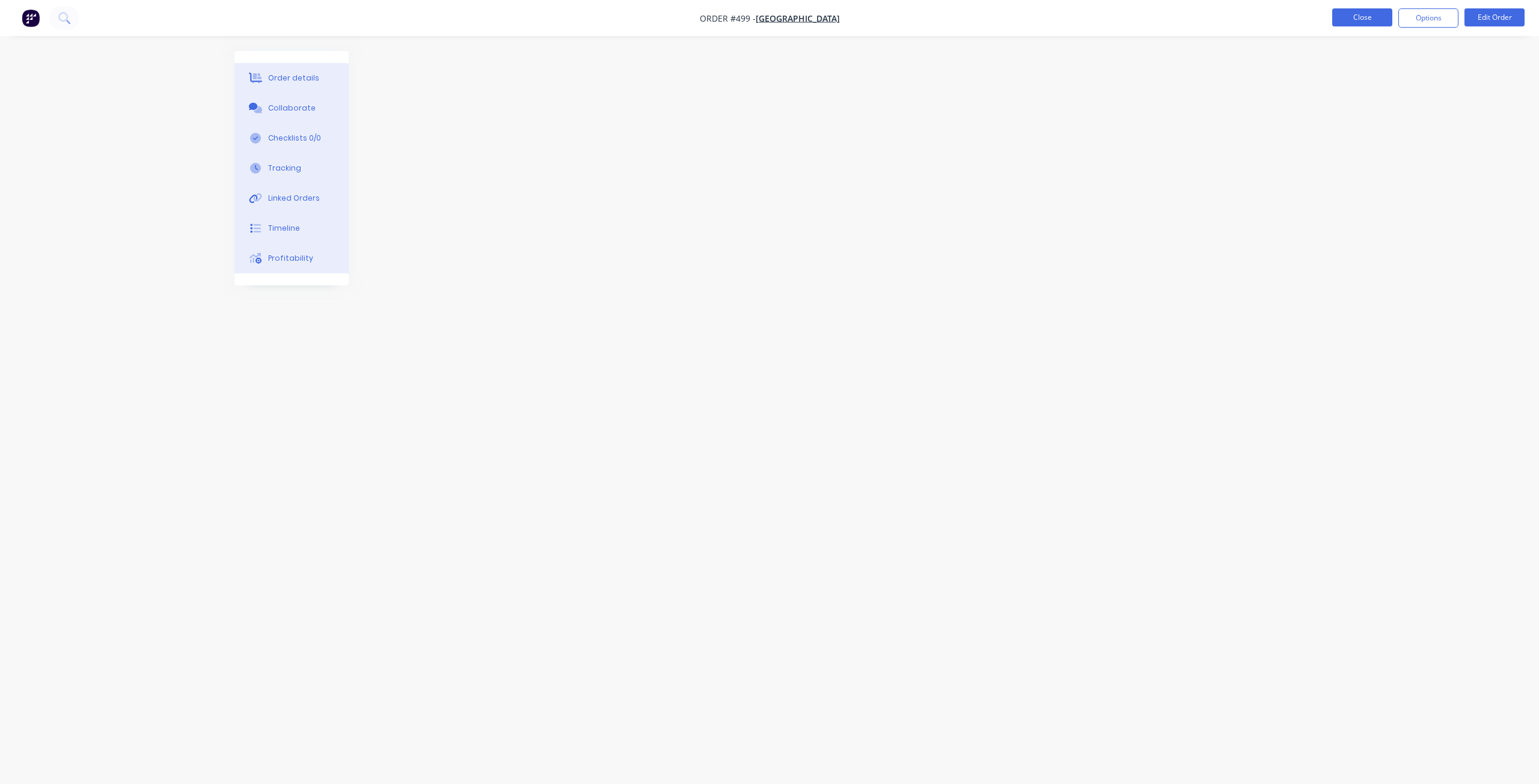
click at [1354, 11] on button "Close" at bounding box center [1362, 17] width 60 height 18
